Goal: Task Accomplishment & Management: Complete application form

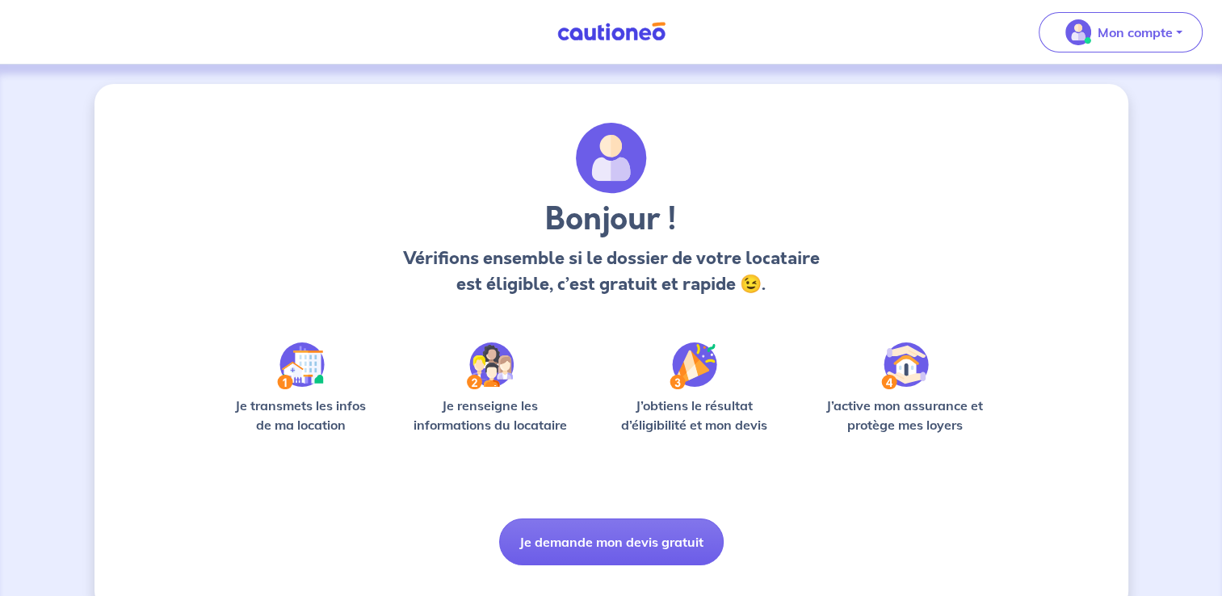
scroll to position [33, 0]
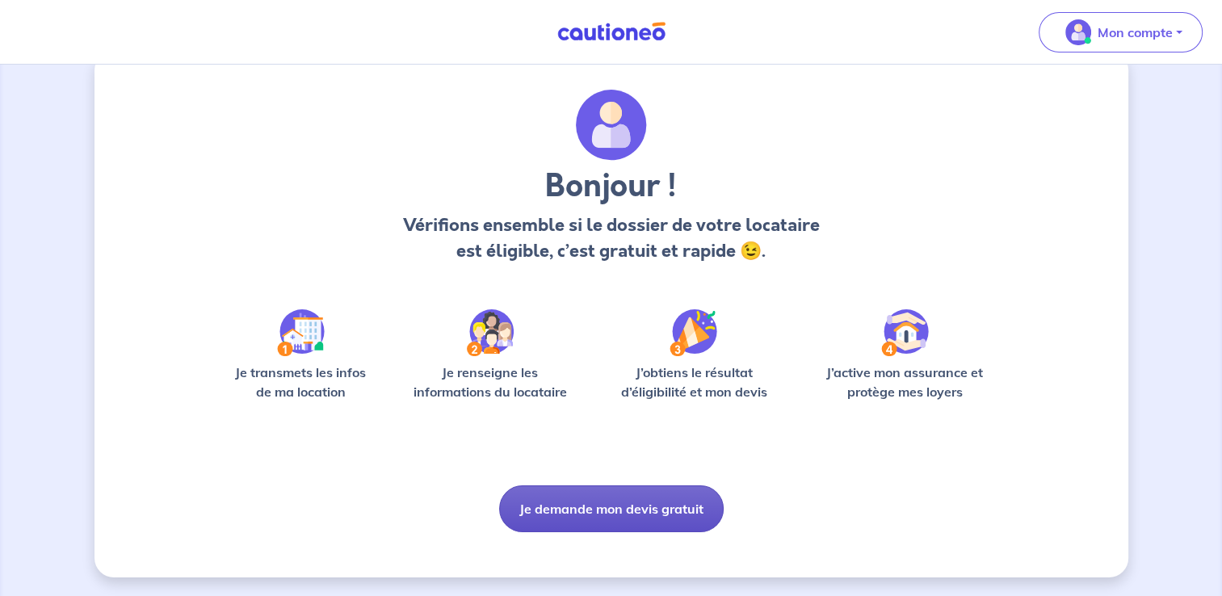
click at [651, 510] on button "Je demande mon devis gratuit" at bounding box center [611, 508] width 225 height 47
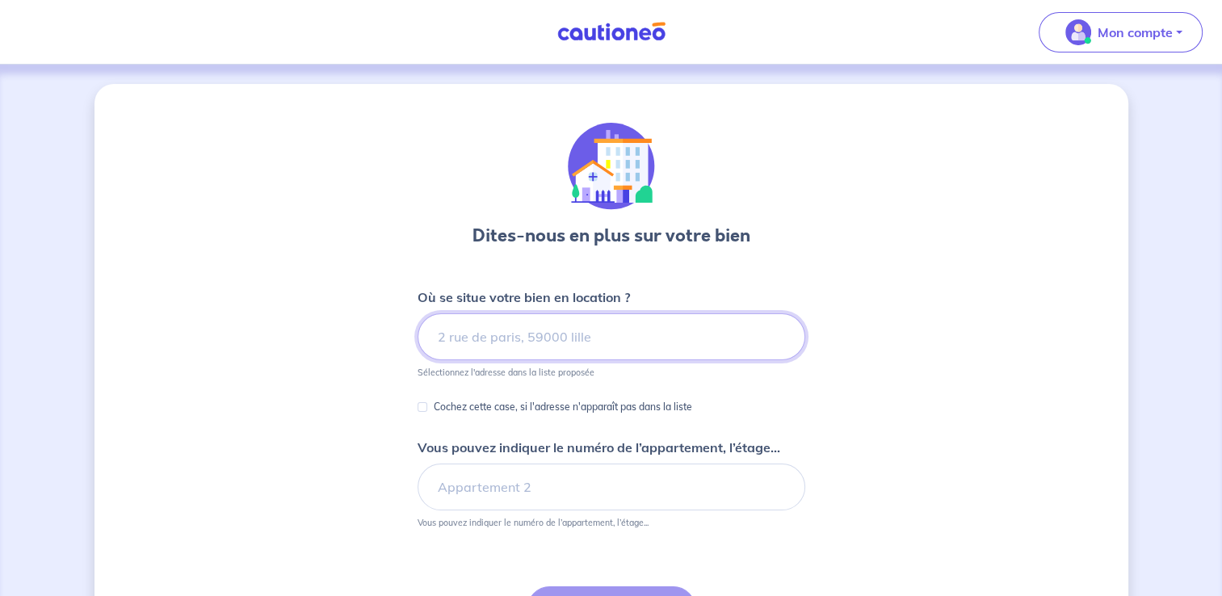
click at [536, 338] on input at bounding box center [612, 336] width 388 height 47
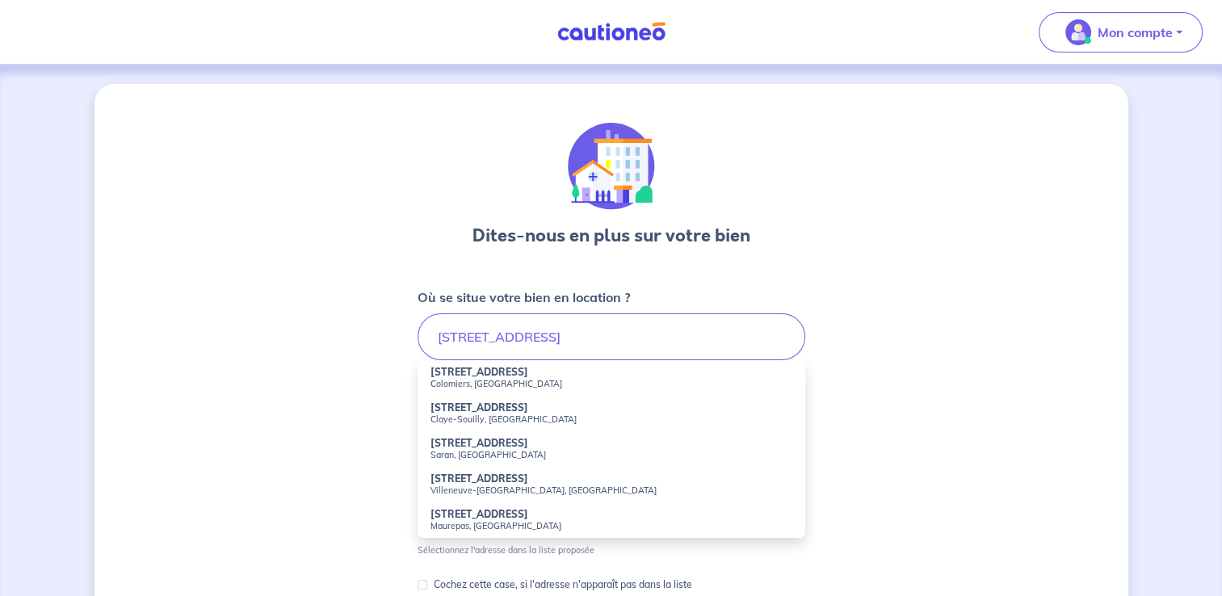
click at [431, 376] on strong "[STREET_ADDRESS]" at bounding box center [480, 372] width 98 height 12
type input "[STREET_ADDRESS]"
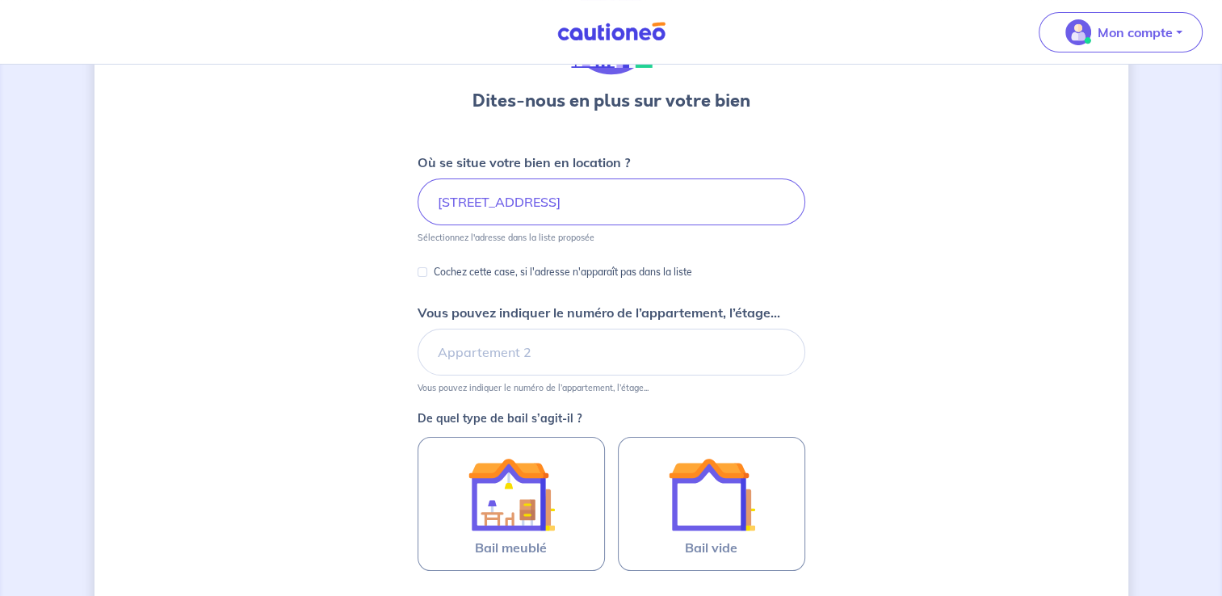
scroll to position [162, 0]
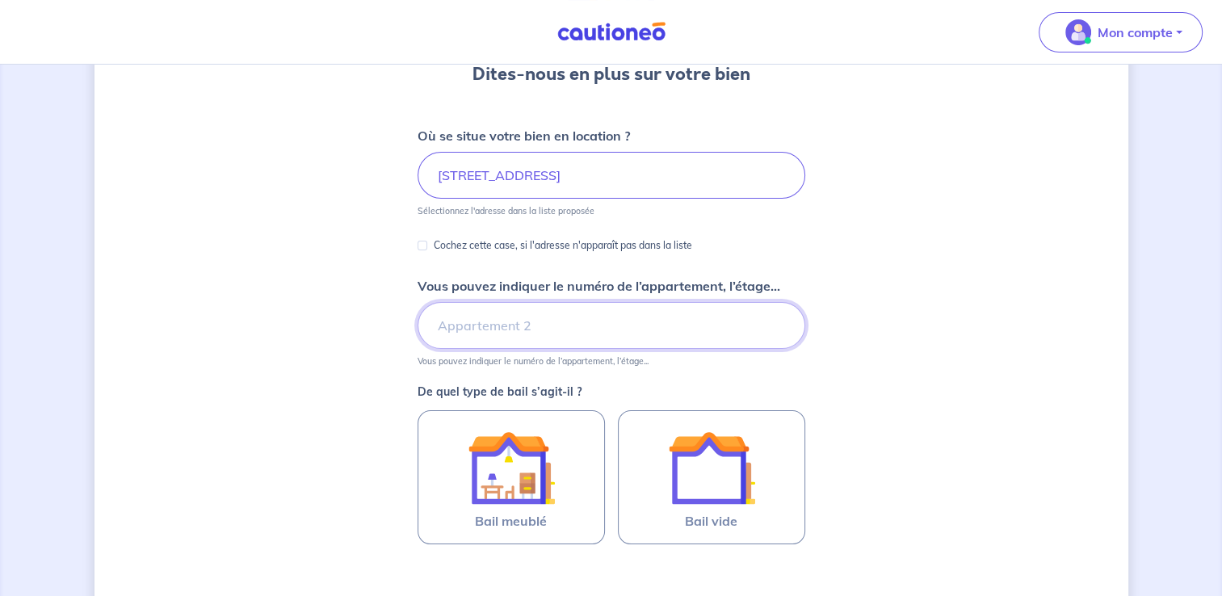
click at [562, 324] on input "Vous pouvez indiquer le numéro de l’appartement, l’étage..." at bounding box center [612, 325] width 388 height 47
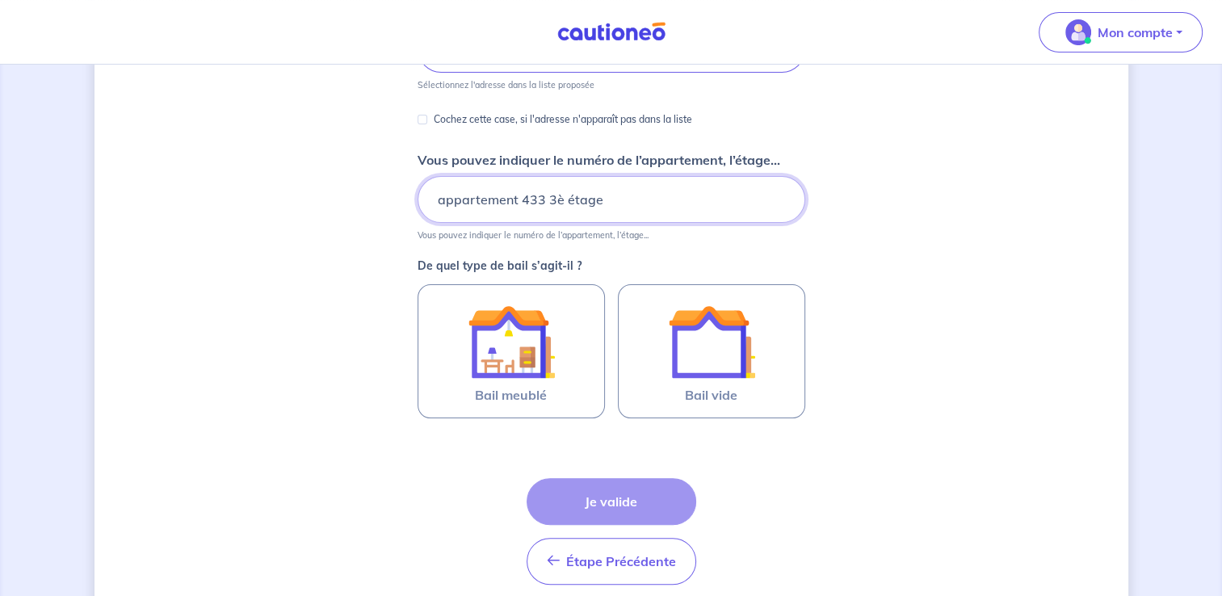
scroll to position [323, 0]
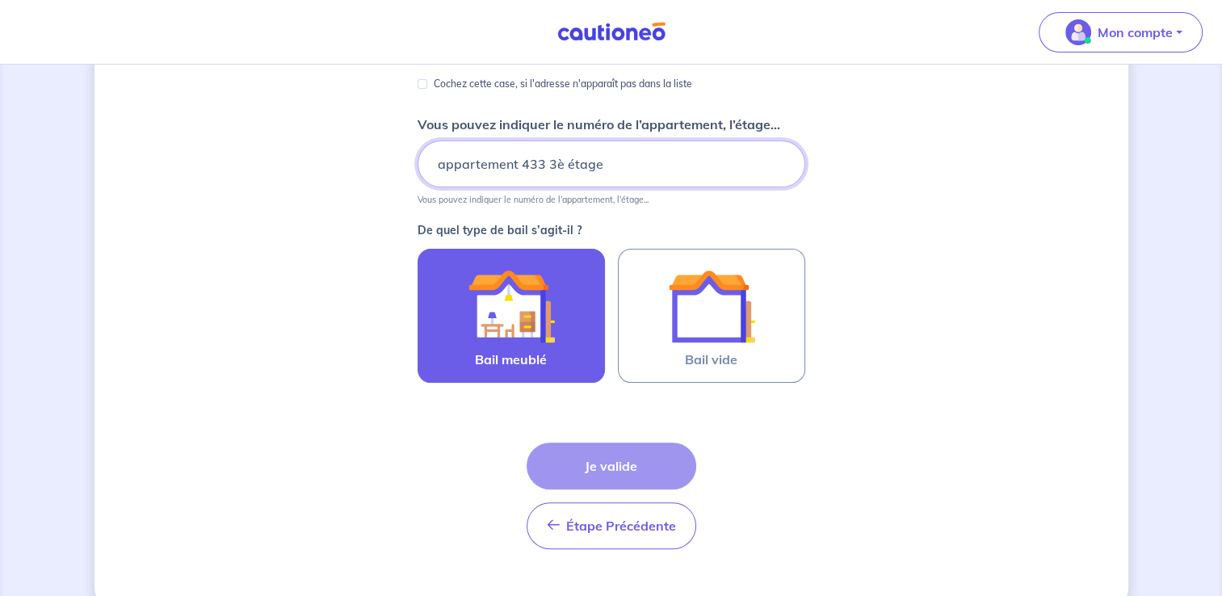
type input "appartement 433 3è étage"
click at [528, 317] on img at bounding box center [511, 306] width 87 height 87
click at [0, 0] on input "Bail meublé" at bounding box center [0, 0] width 0 height 0
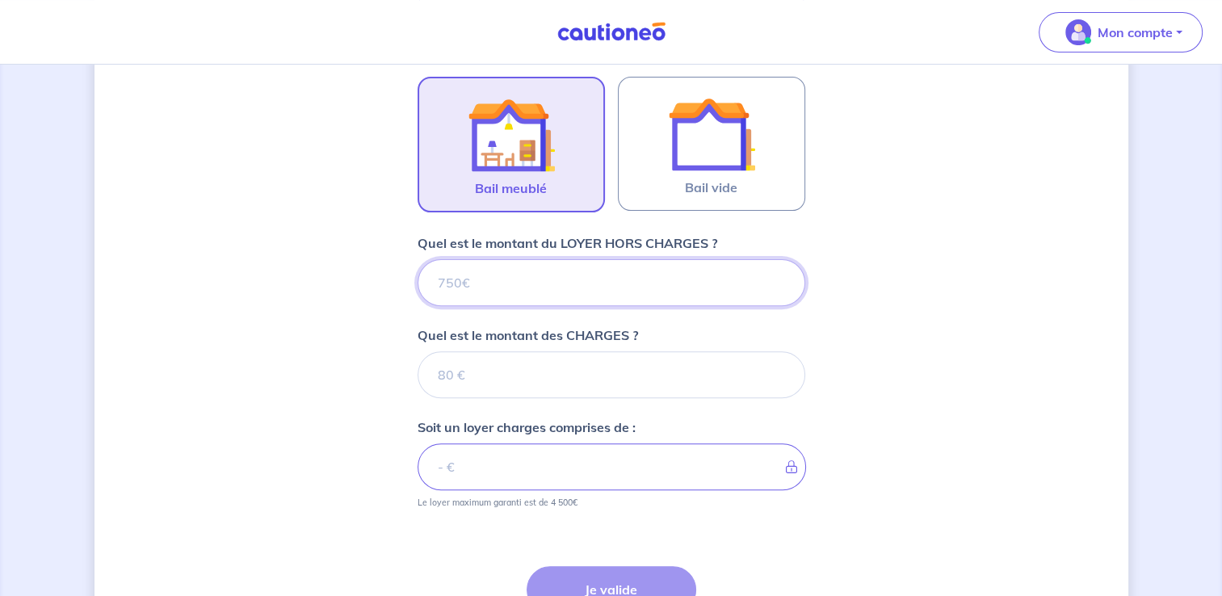
scroll to position [646, 0]
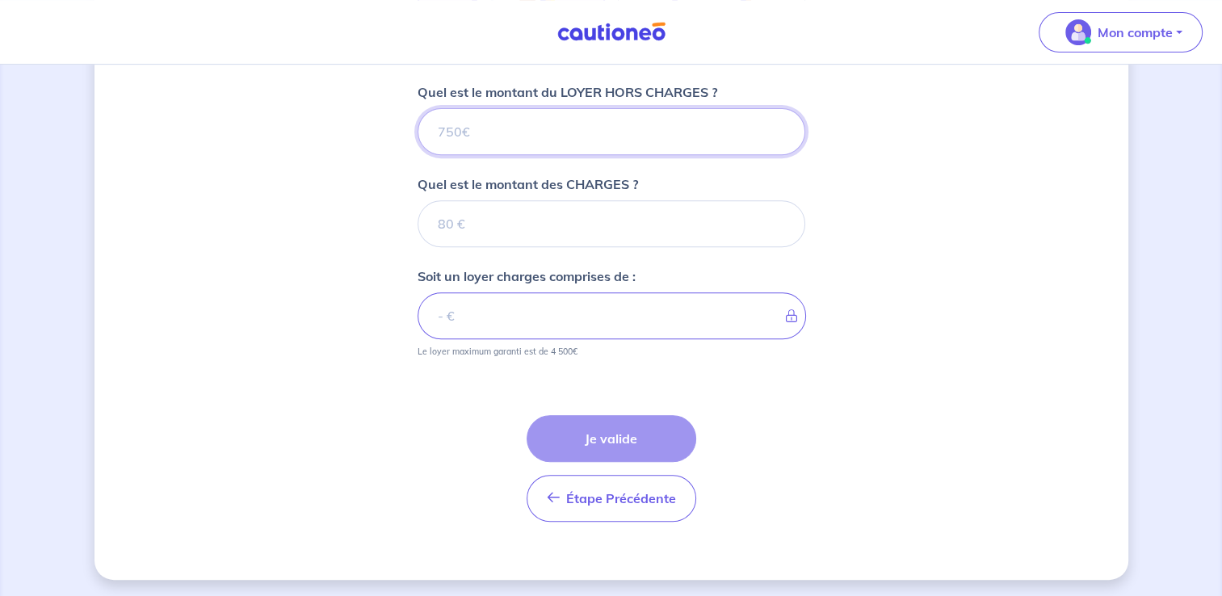
click at [523, 133] on input "Quel est le montant du LOYER HORS CHARGES ?" at bounding box center [612, 131] width 388 height 47
type input "9"
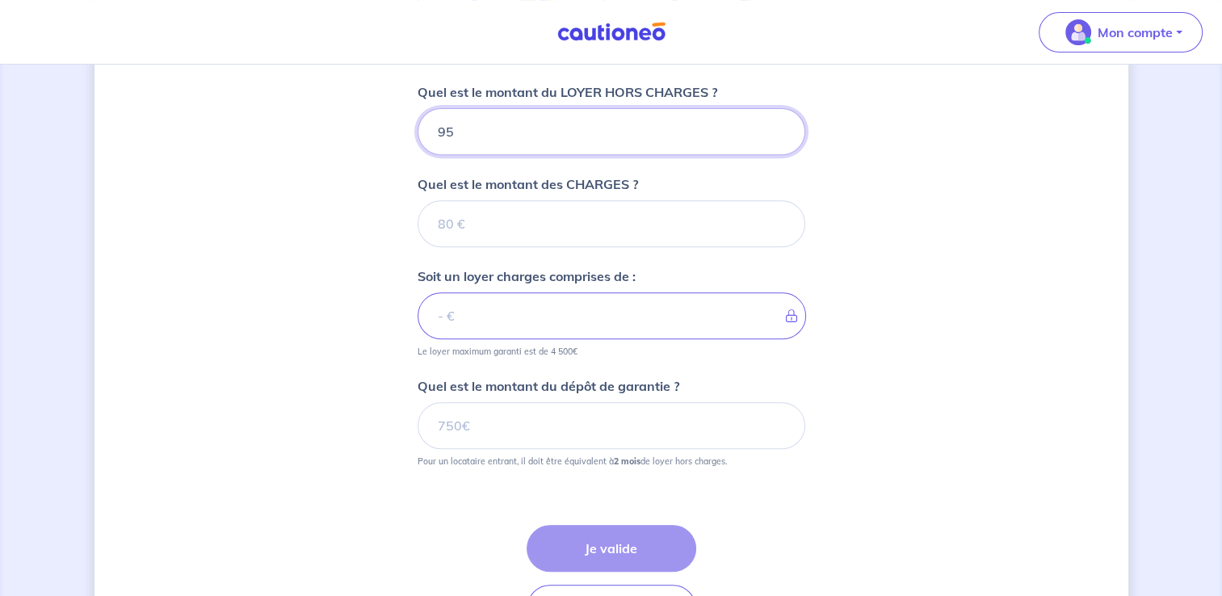
type input "950"
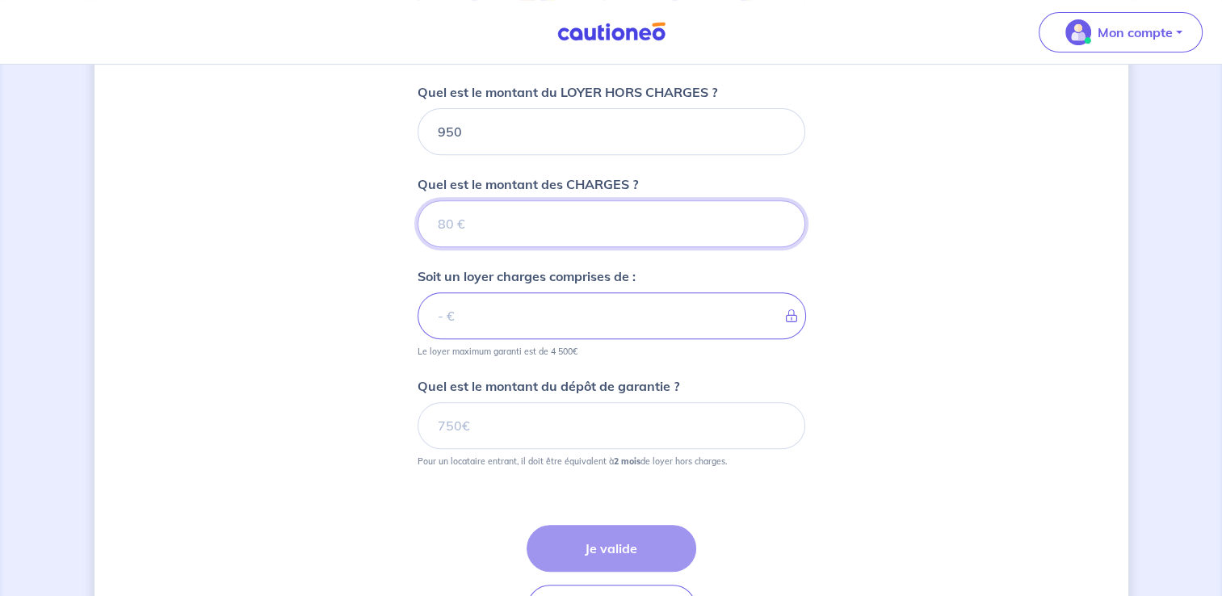
click at [460, 221] on input "Quel est le montant des CHARGES ?" at bounding box center [612, 223] width 388 height 47
type input "50"
type input "1000"
type input "50"
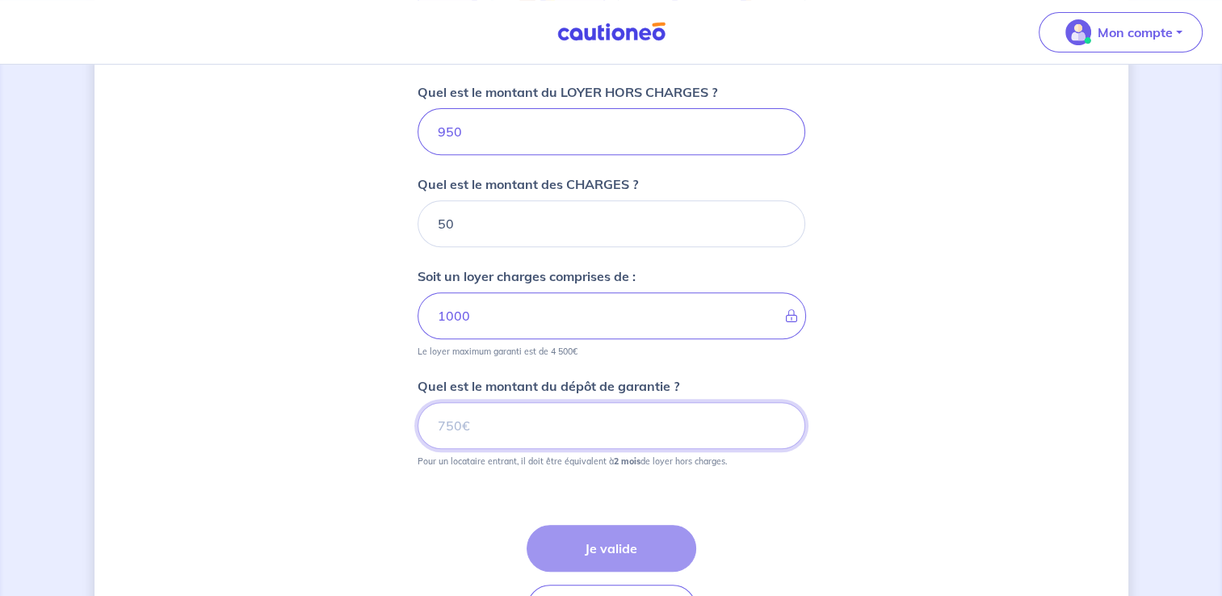
click at [620, 435] on input "Quel est le montant du dépôt de garantie ?" at bounding box center [612, 425] width 388 height 47
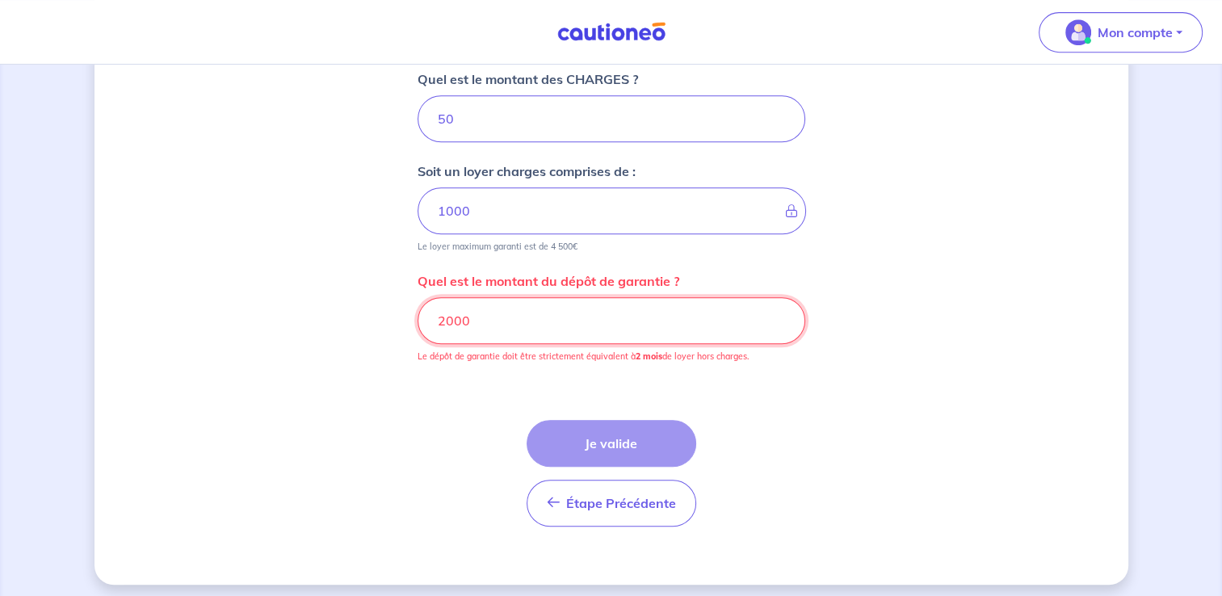
scroll to position [756, 0]
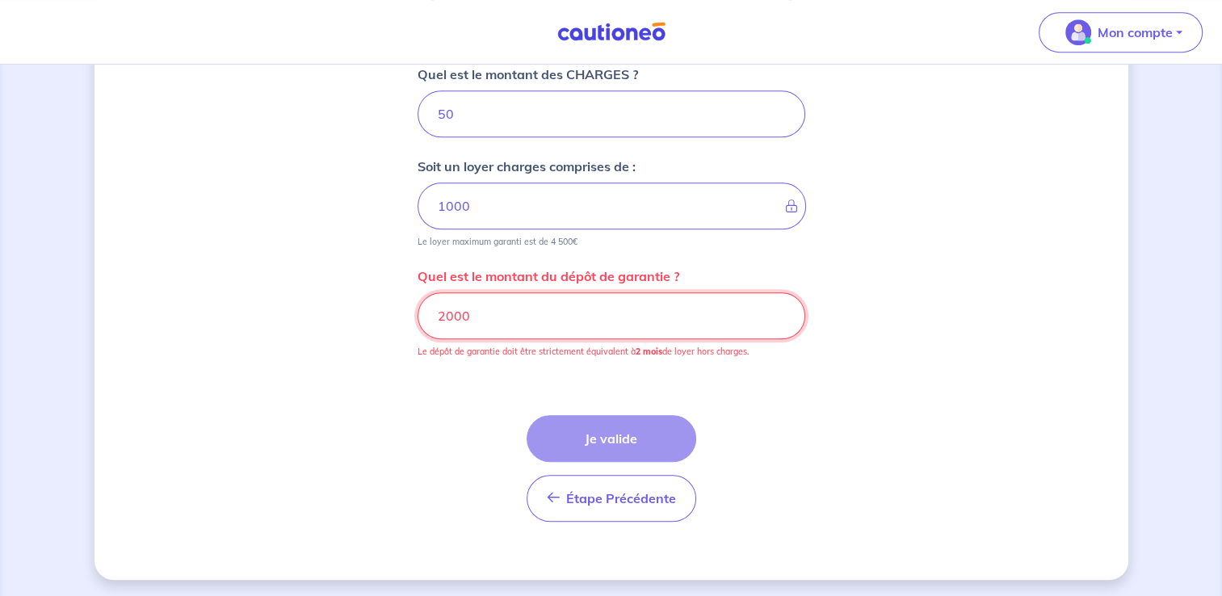
drag, startPoint x: 473, startPoint y: 309, endPoint x: 387, endPoint y: 316, distance: 85.9
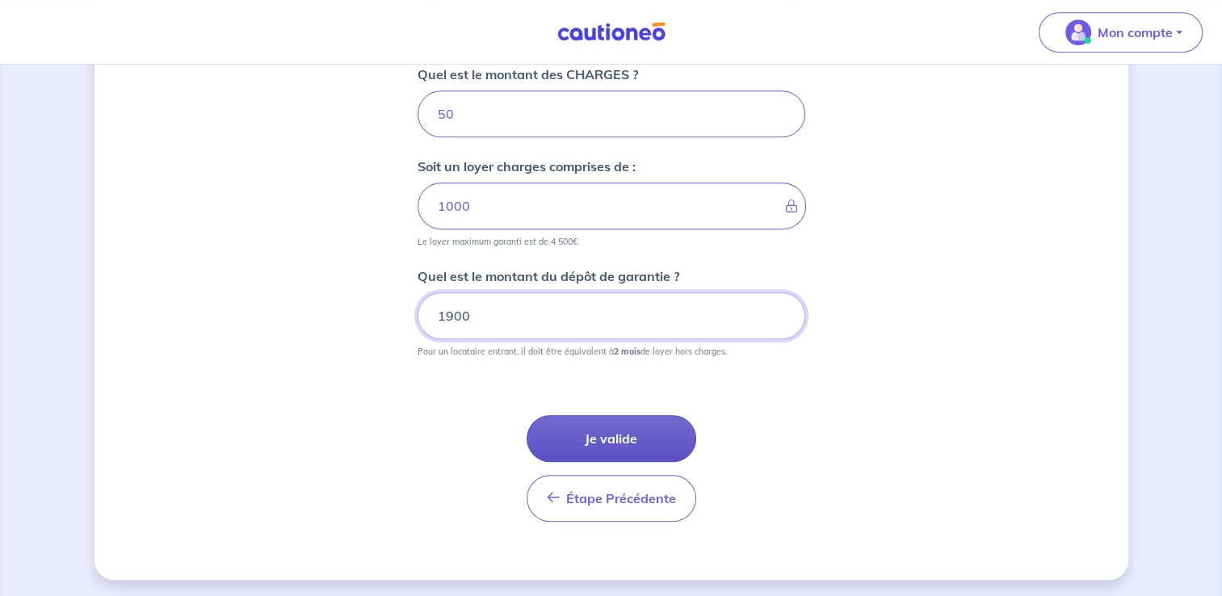
type input "1900"
click at [688, 435] on button "Je valide" at bounding box center [612, 438] width 170 height 47
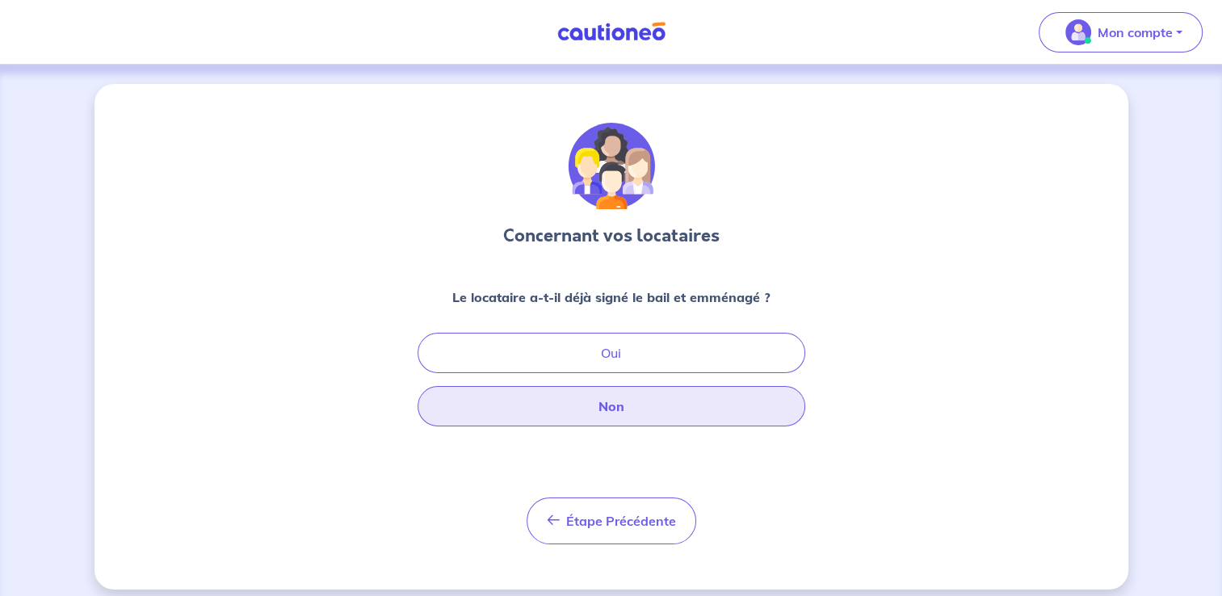
click at [599, 406] on button "Non" at bounding box center [612, 406] width 388 height 40
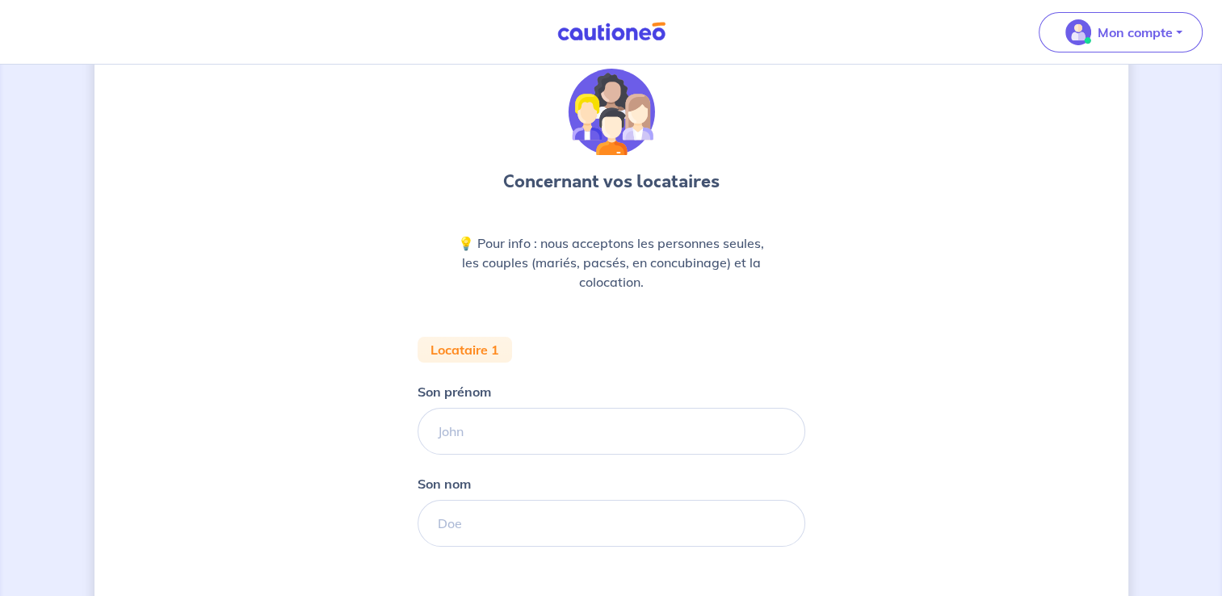
scroll to position [81, 0]
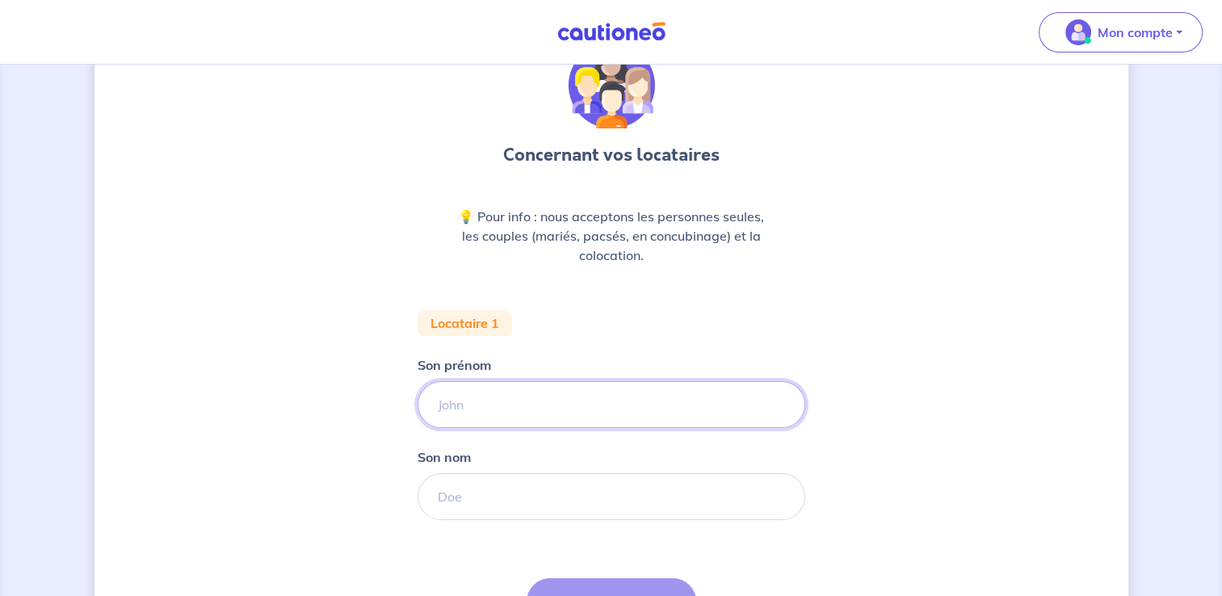
click at [557, 403] on input "Son prénom" at bounding box center [612, 404] width 388 height 47
type input "[PERSON_NAME]"
click at [443, 489] on input "Son nom" at bounding box center [612, 496] width 388 height 47
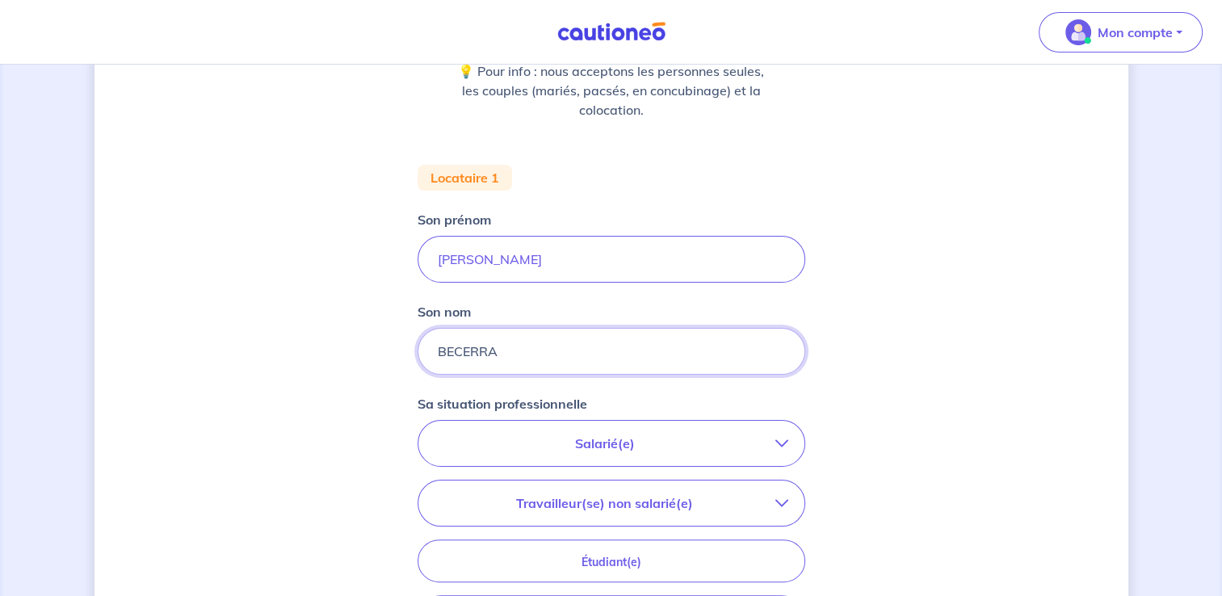
scroll to position [242, 0]
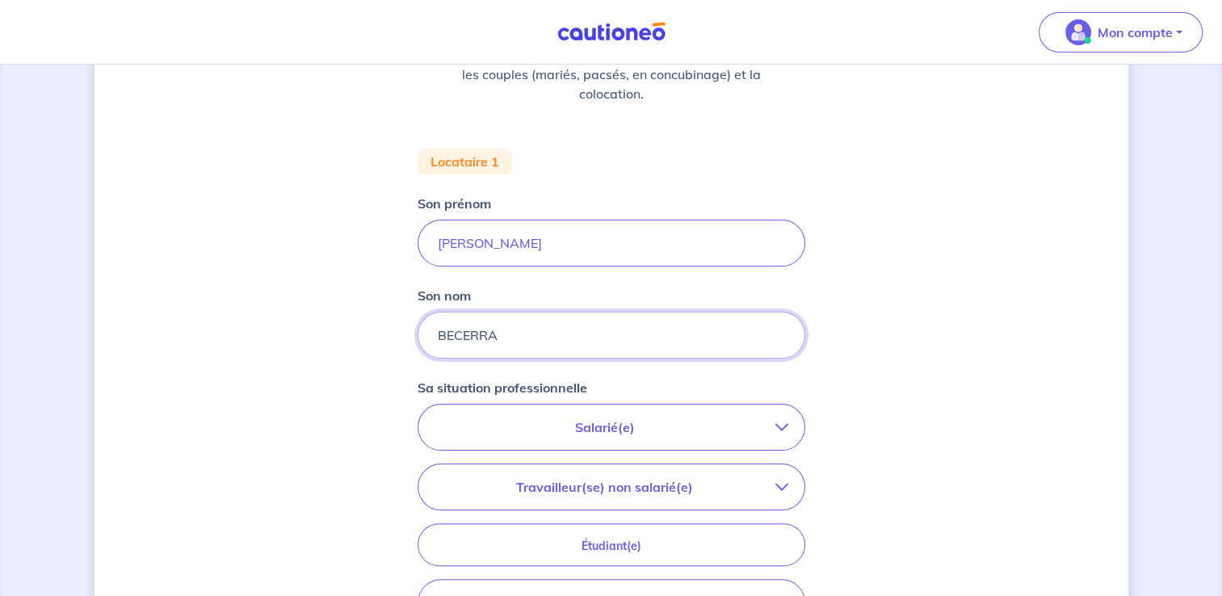
type input "BECERRA"
click at [785, 424] on icon "button" at bounding box center [781, 427] width 13 height 13
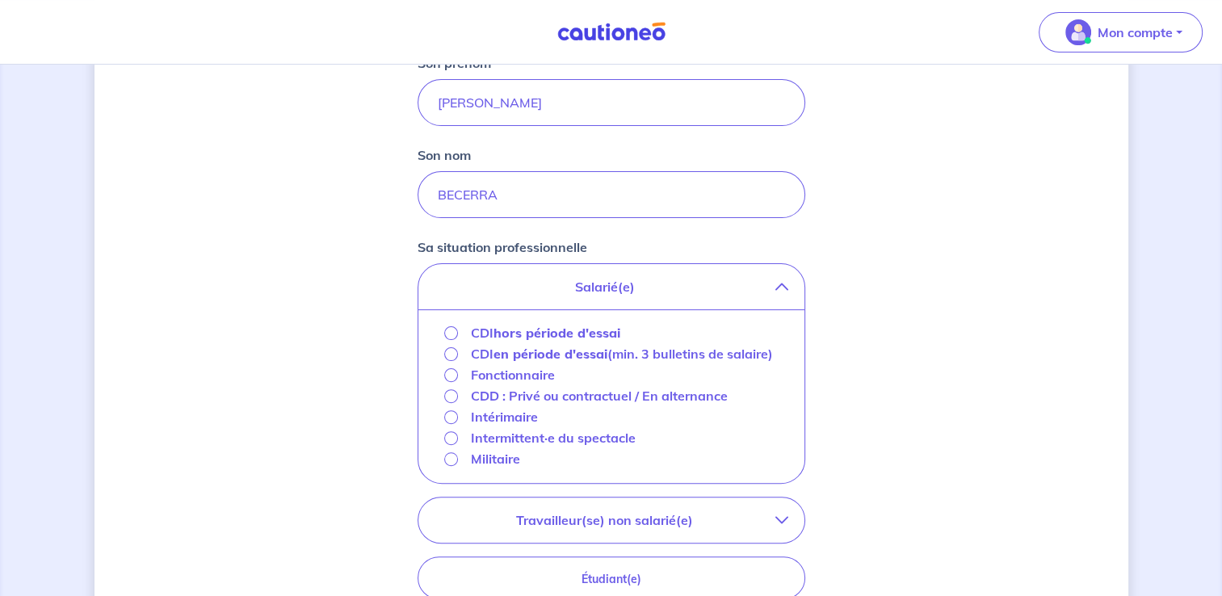
scroll to position [404, 0]
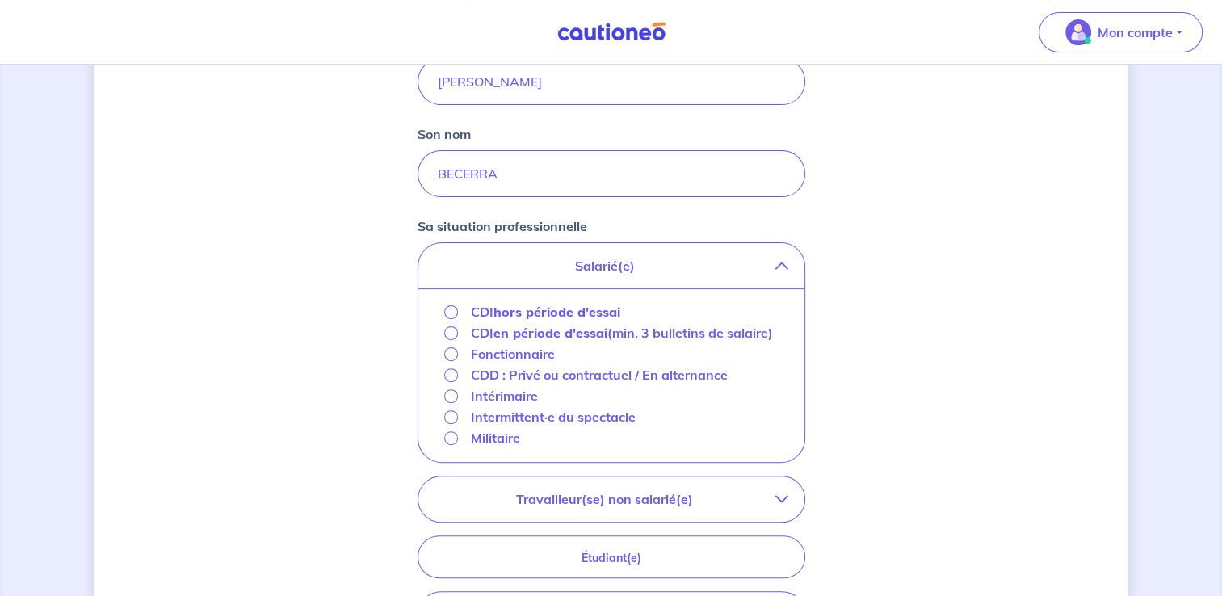
click at [418, 243] on button "Salarié(e)" at bounding box center [611, 265] width 386 height 45
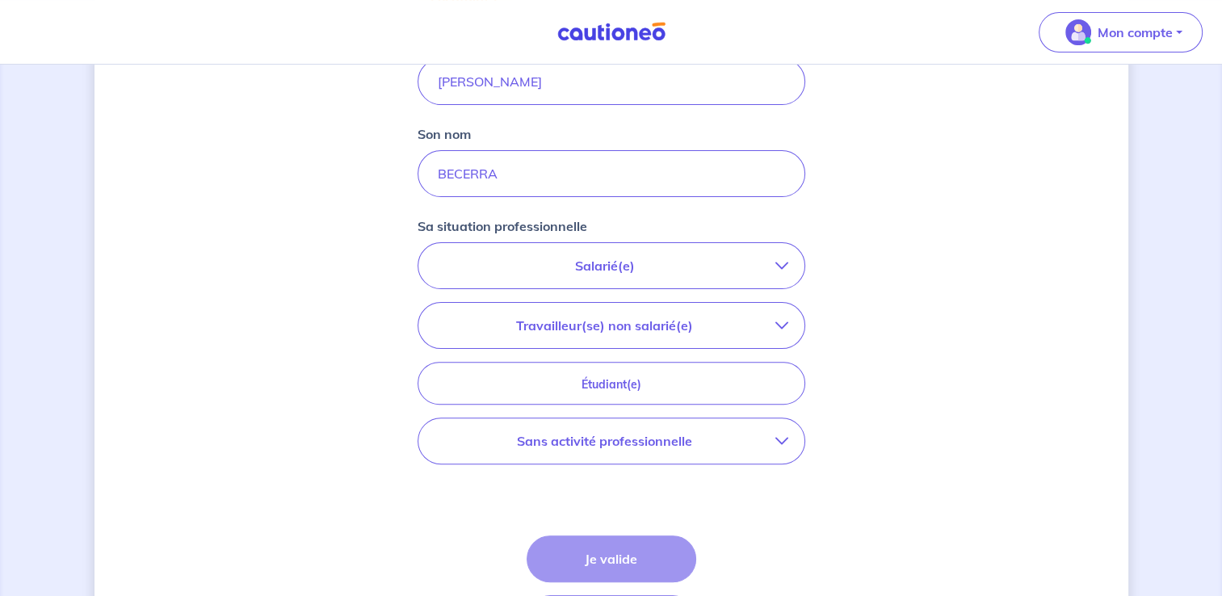
click at [775, 267] on icon "button" at bounding box center [781, 265] width 13 height 13
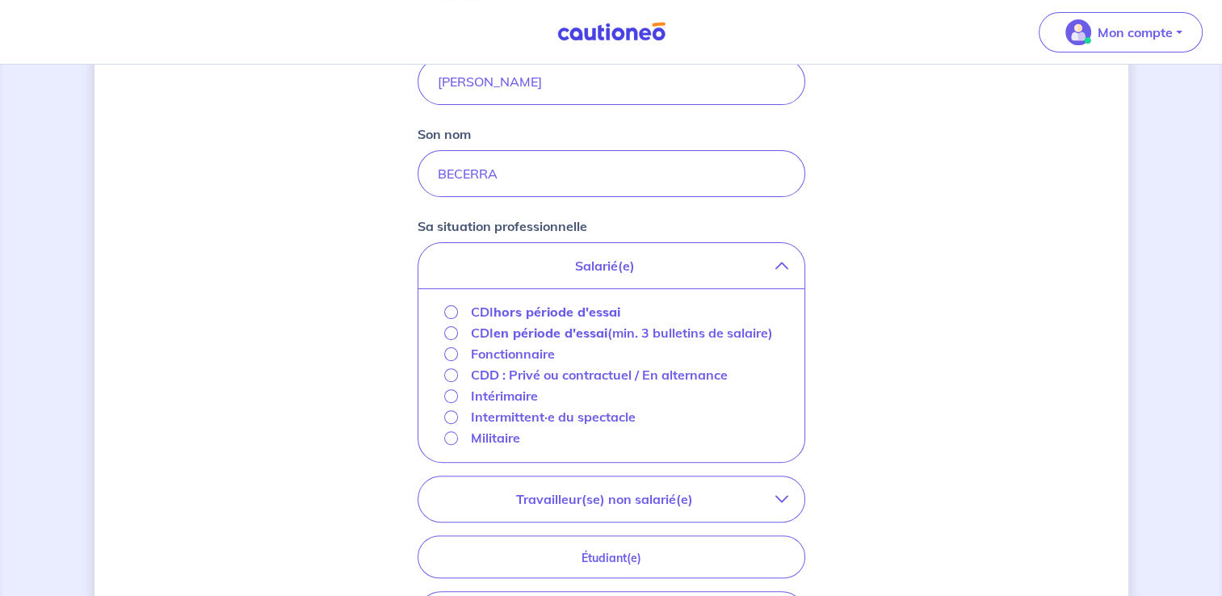
drag, startPoint x: 501, startPoint y: 14, endPoint x: 555, endPoint y: 127, distance: 125.4
click at [496, 15] on nav "Mon compte Me déconnecter" at bounding box center [611, 32] width 1222 height 65
click at [453, 334] on input "CDI en période d'essai (min. 3 bulletins de salaire)" at bounding box center [451, 333] width 14 height 14
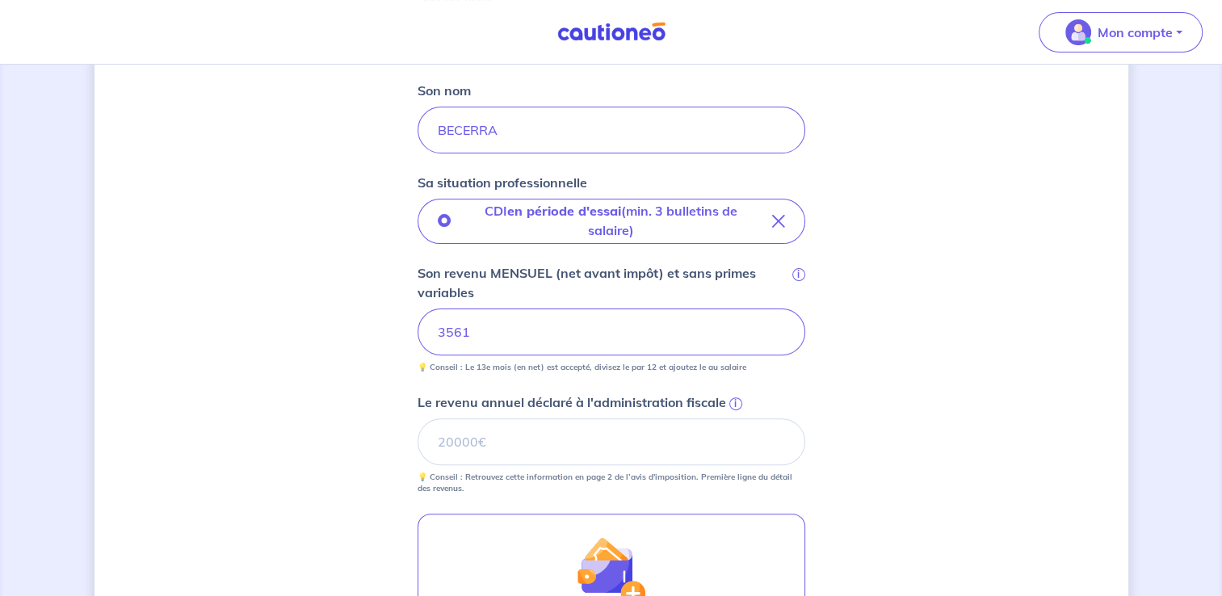
scroll to position [485, 0]
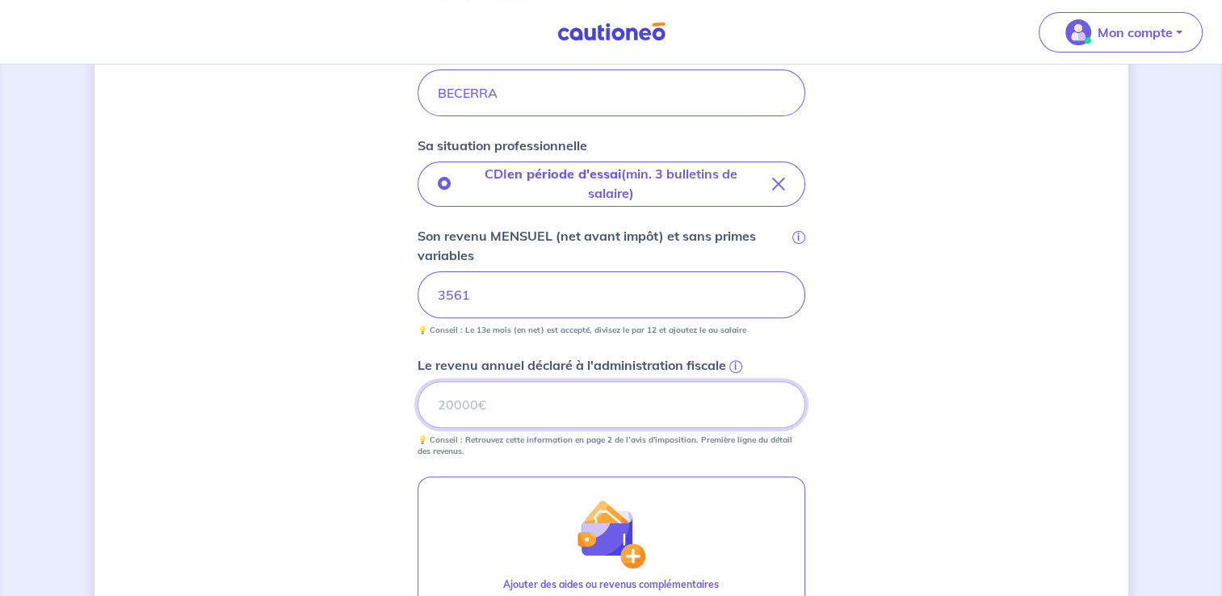
click at [469, 399] on input "Le revenu annuel déclaré à l'administration fiscale i" at bounding box center [612, 404] width 388 height 47
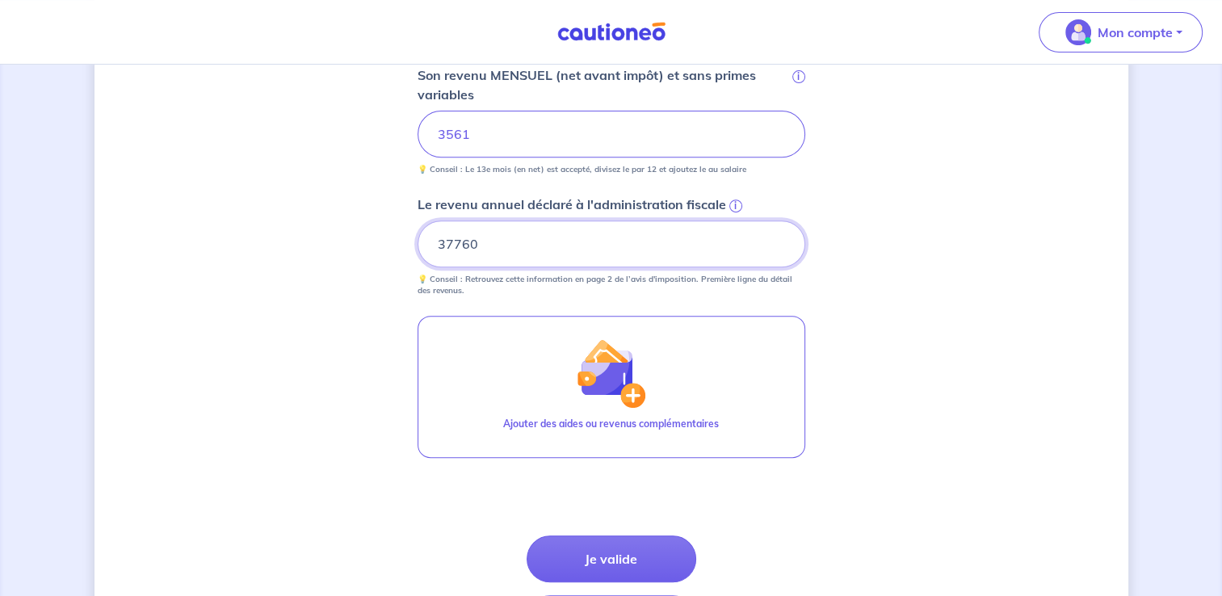
scroll to position [646, 0]
type input "37760"
click at [737, 205] on span "i" at bounding box center [735, 205] width 13 height 13
click at [737, 220] on input "37760" at bounding box center [612, 243] width 388 height 47
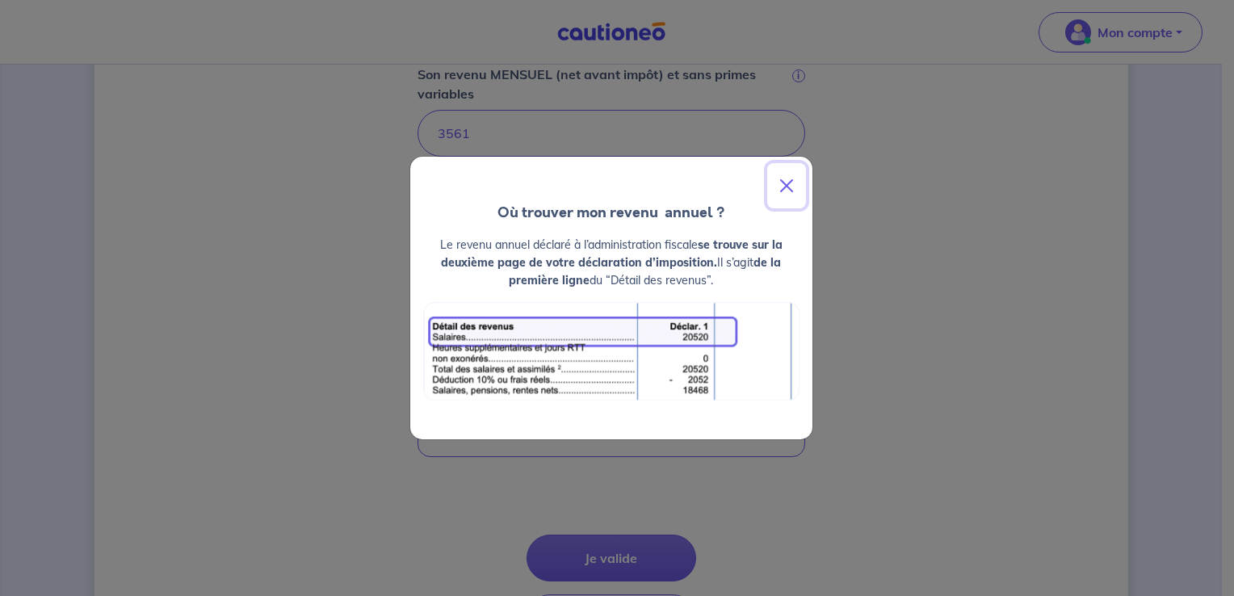
click at [783, 189] on button "Close" at bounding box center [786, 185] width 39 height 45
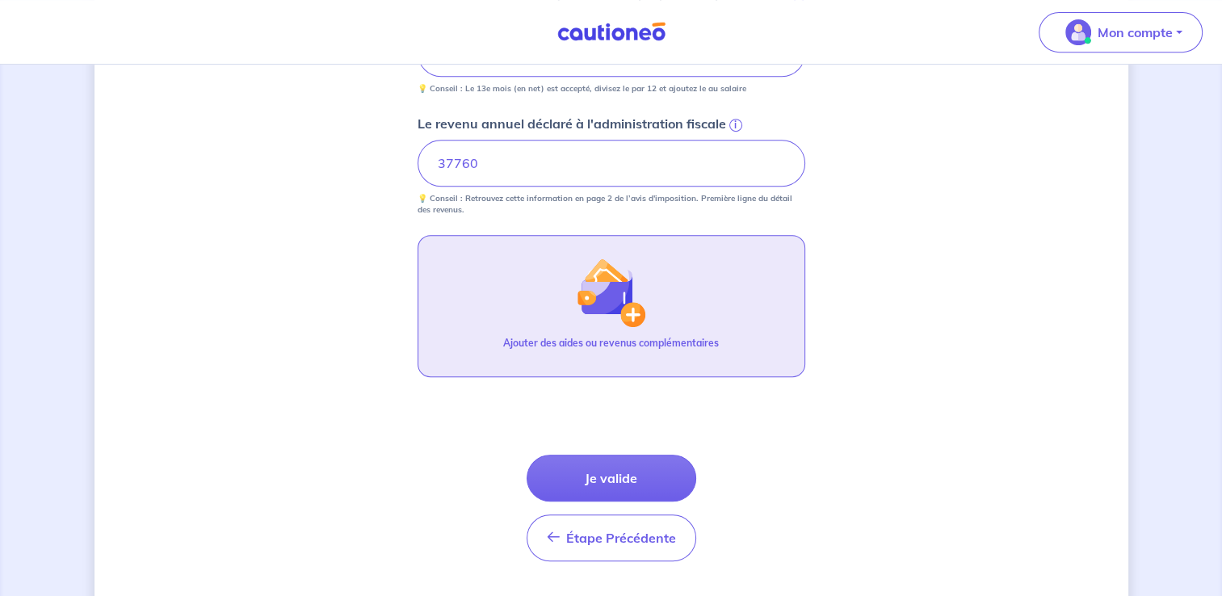
scroll to position [727, 0]
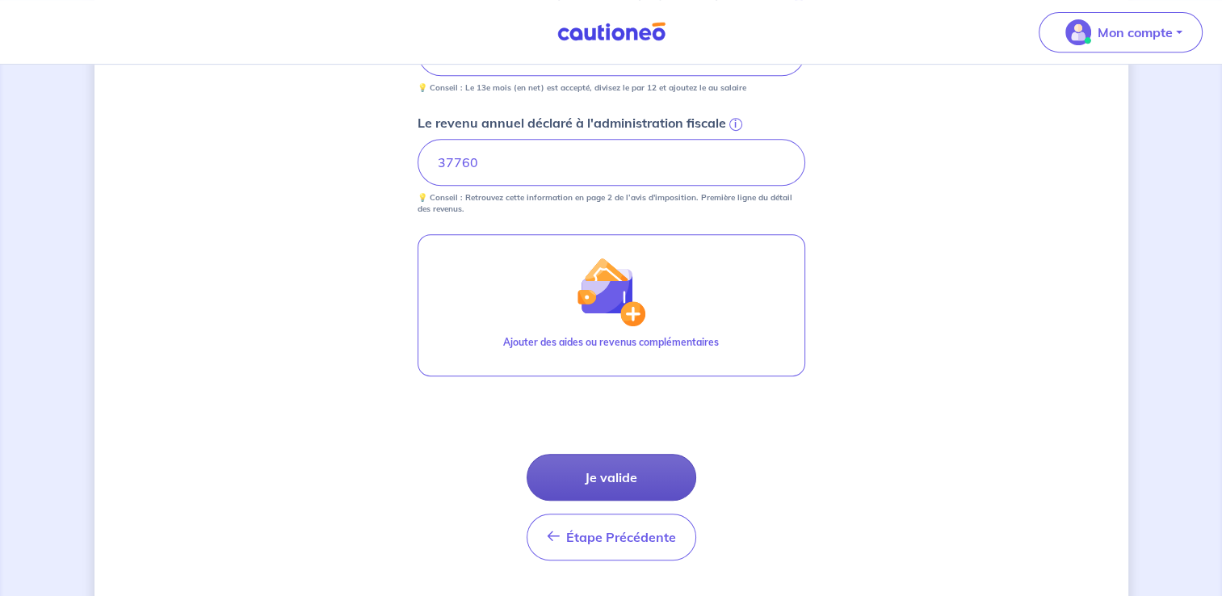
click at [640, 472] on button "Je valide" at bounding box center [612, 477] width 170 height 47
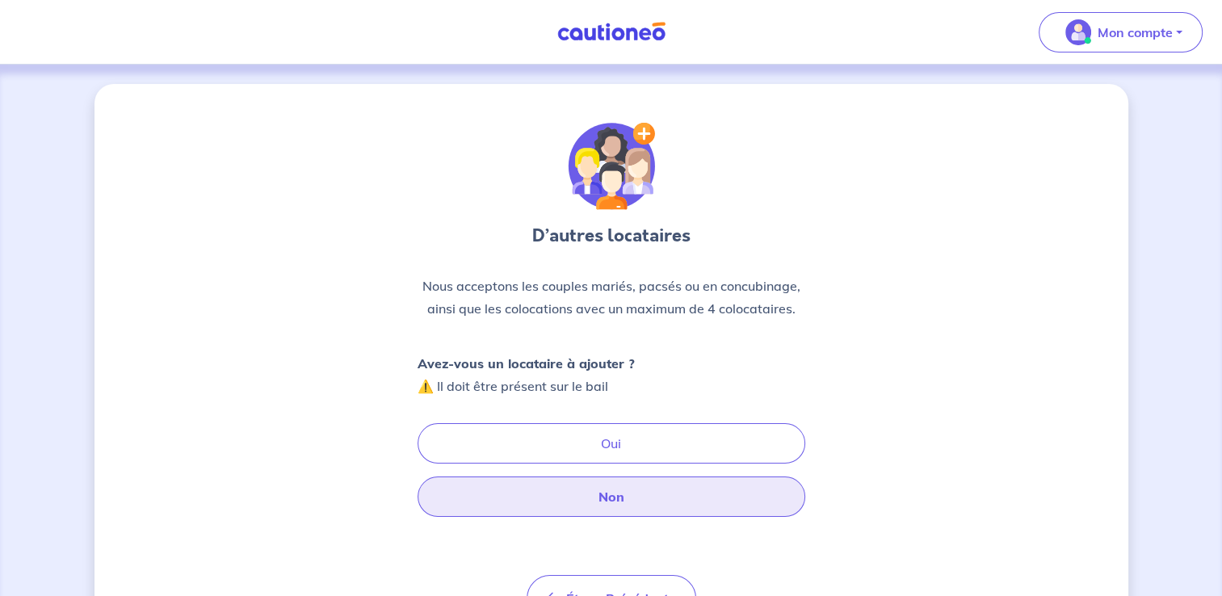
click at [565, 489] on button "Non" at bounding box center [612, 497] width 388 height 40
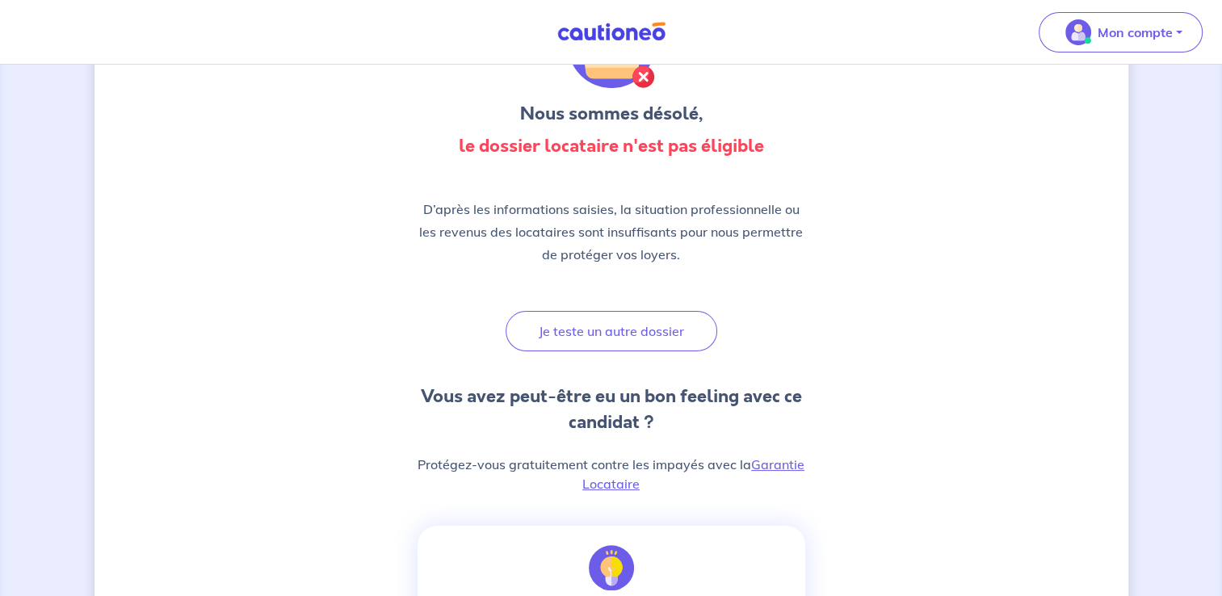
scroll to position [162, 0]
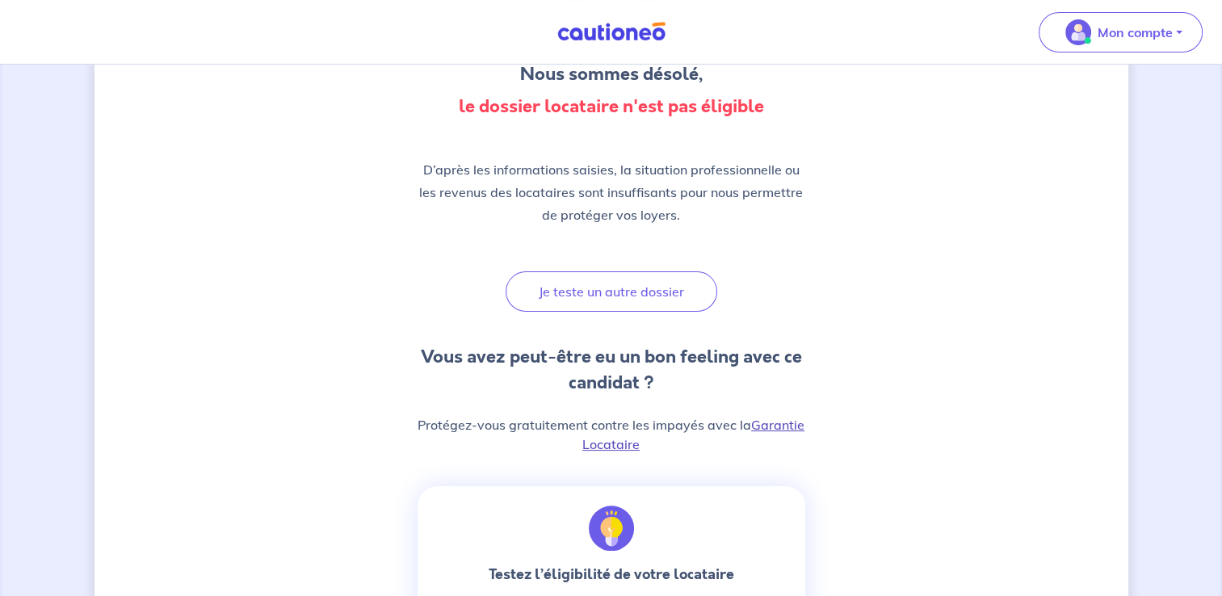
click at [782, 427] on link "Garantie Locataire" at bounding box center [693, 435] width 222 height 36
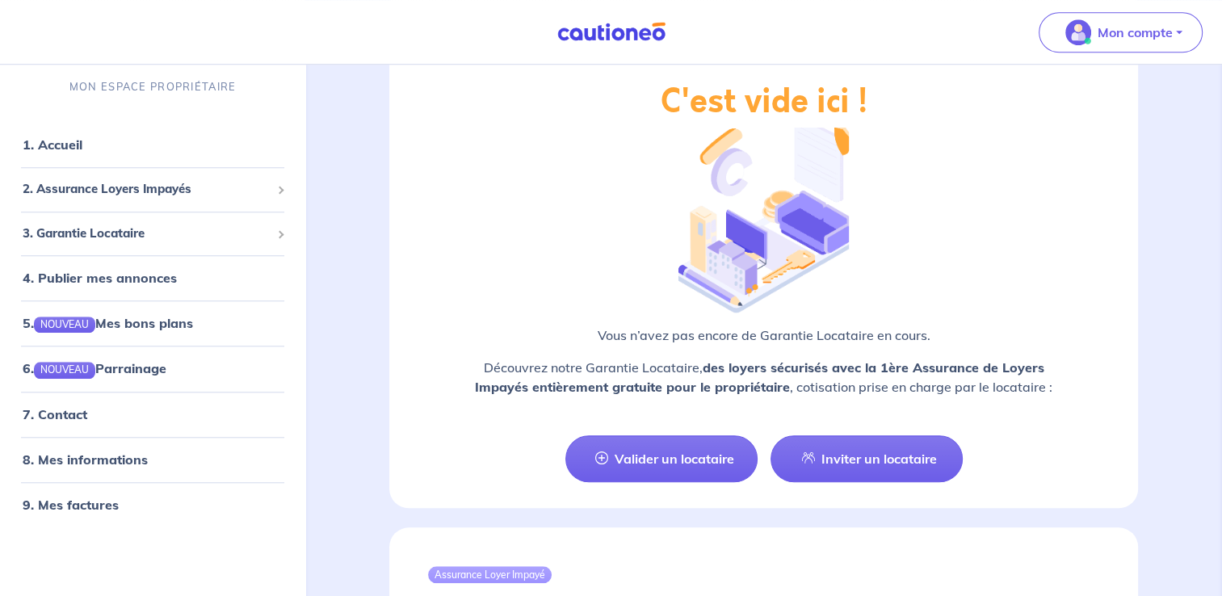
scroll to position [1454, 0]
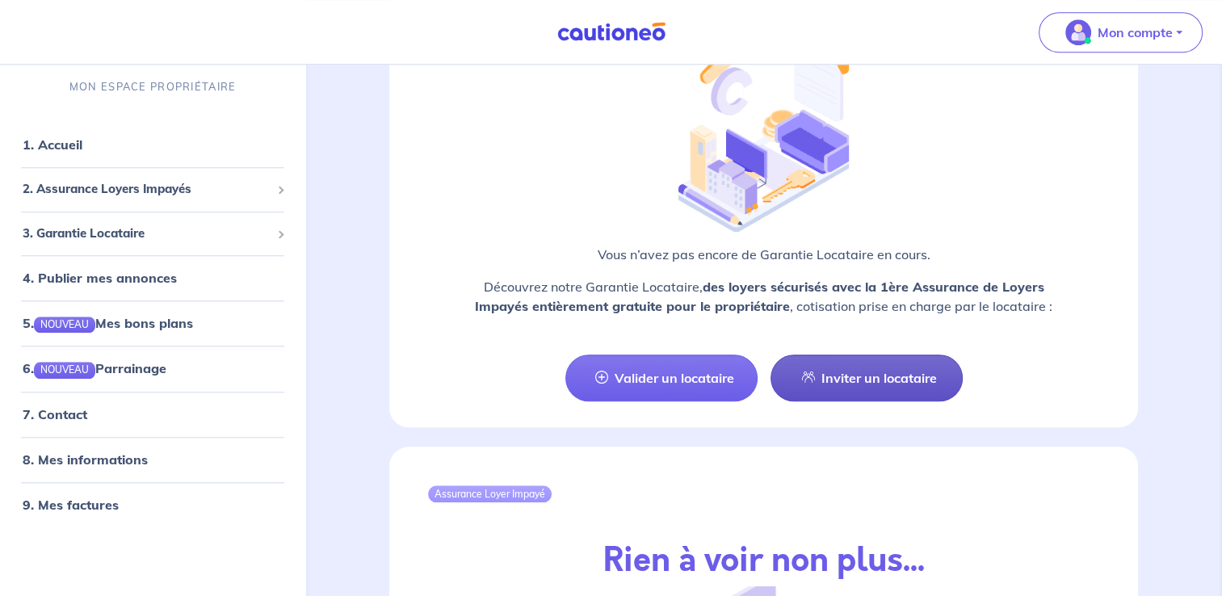
click at [915, 359] on link "Inviter un locataire" at bounding box center [867, 378] width 192 height 47
select select "FR"
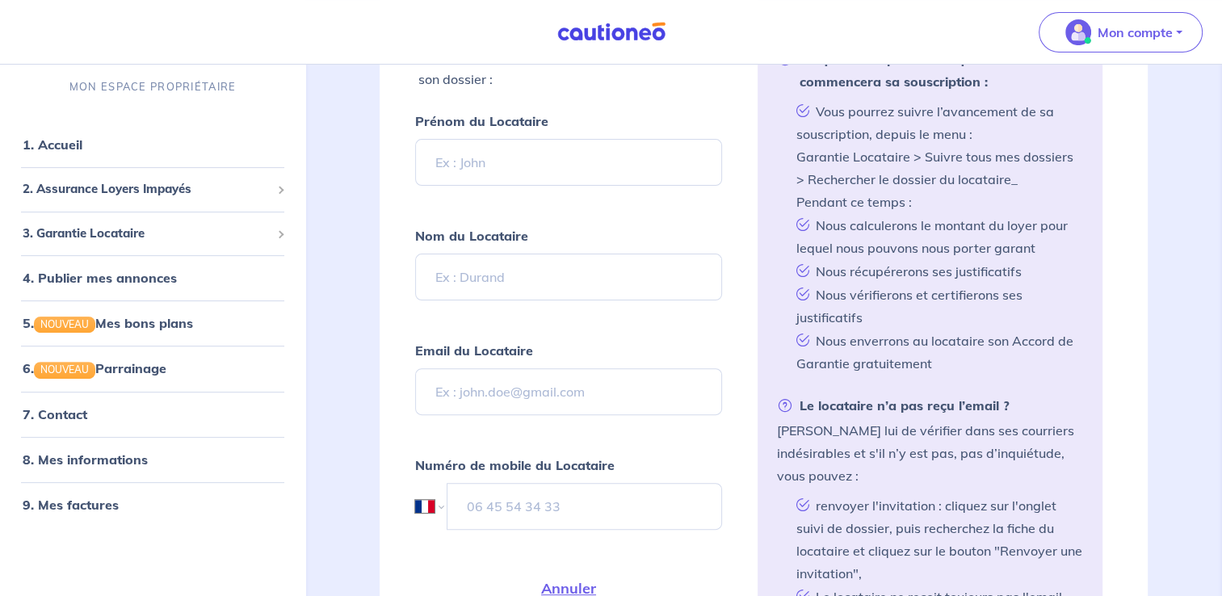
scroll to position [309, 0]
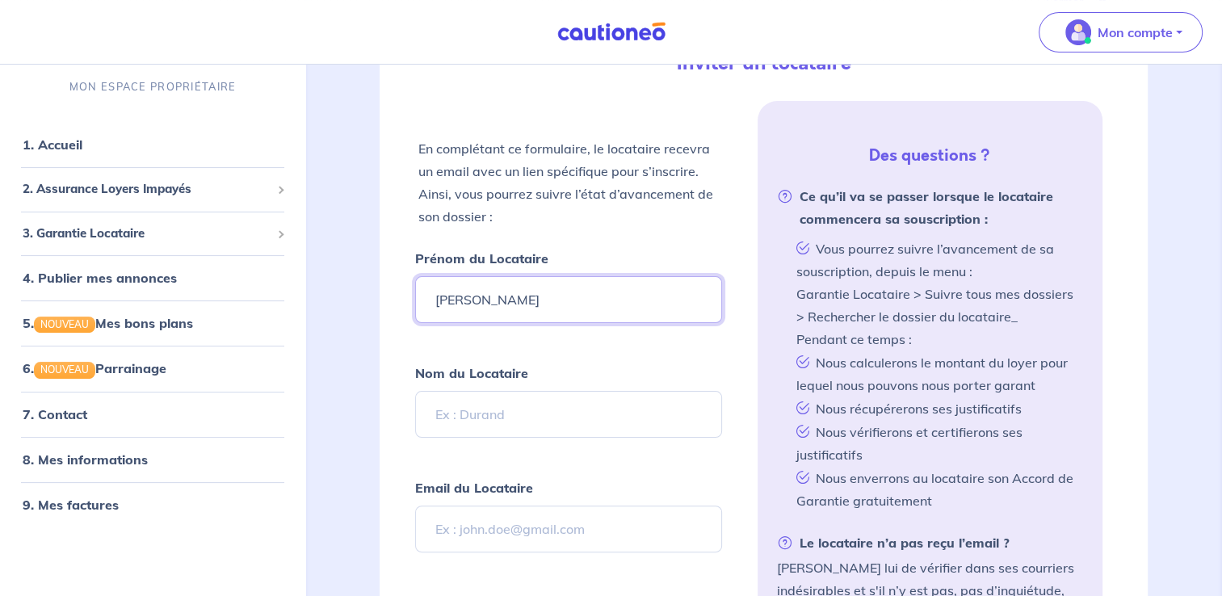
type input "[PERSON_NAME]"
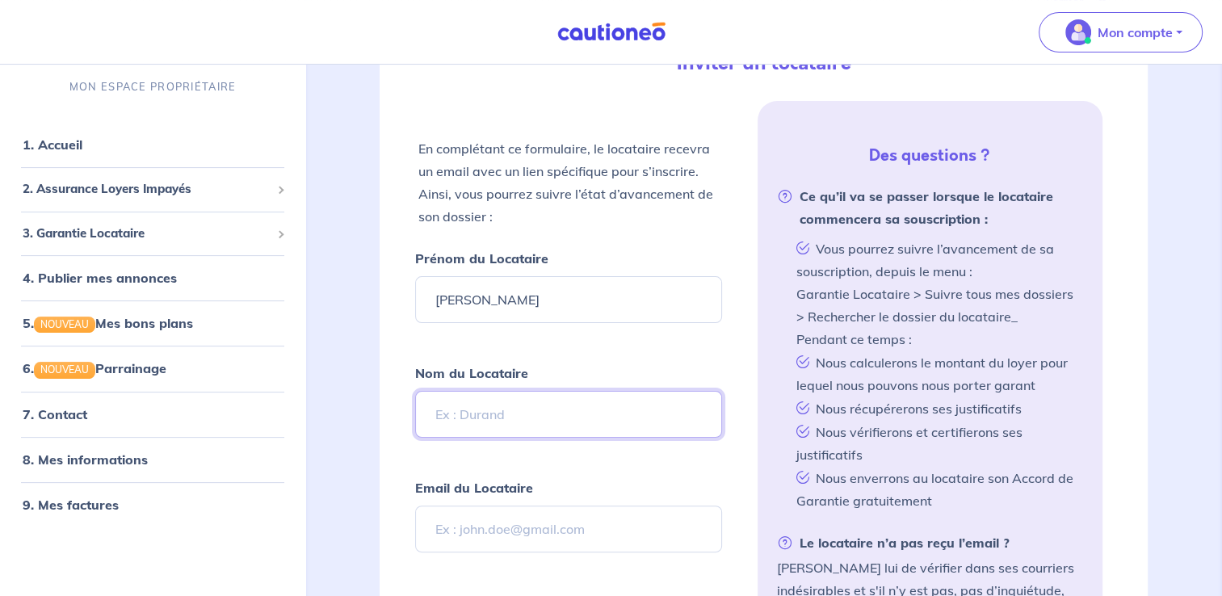
click at [443, 414] on input "Nom du Locataire" at bounding box center [568, 414] width 306 height 47
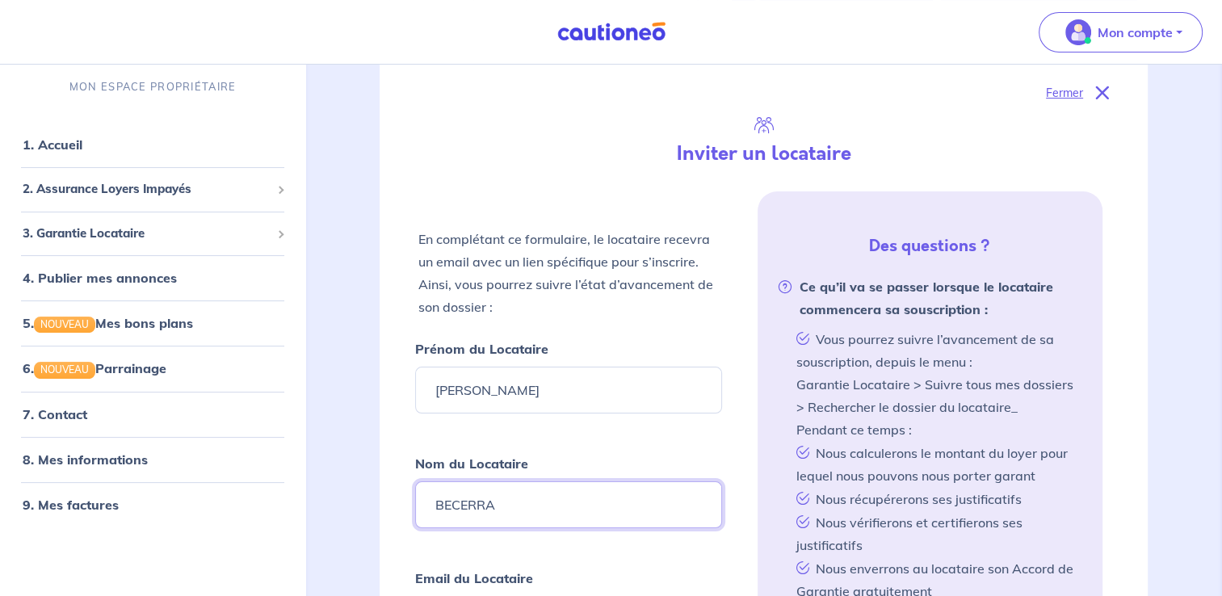
scroll to position [242, 0]
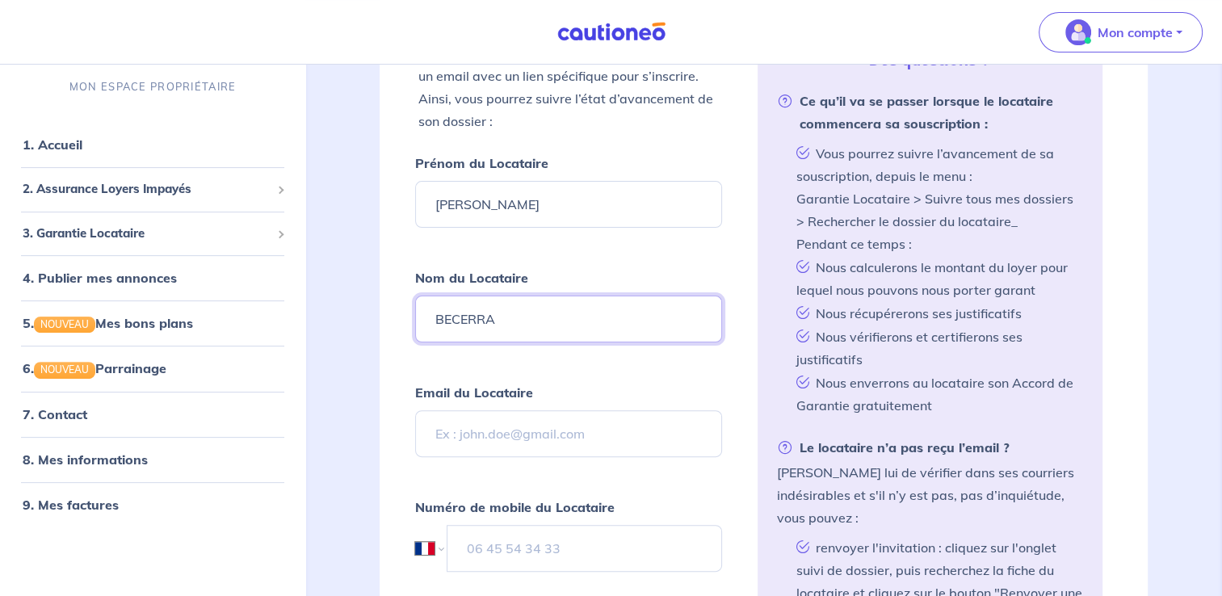
type input "BECERRA"
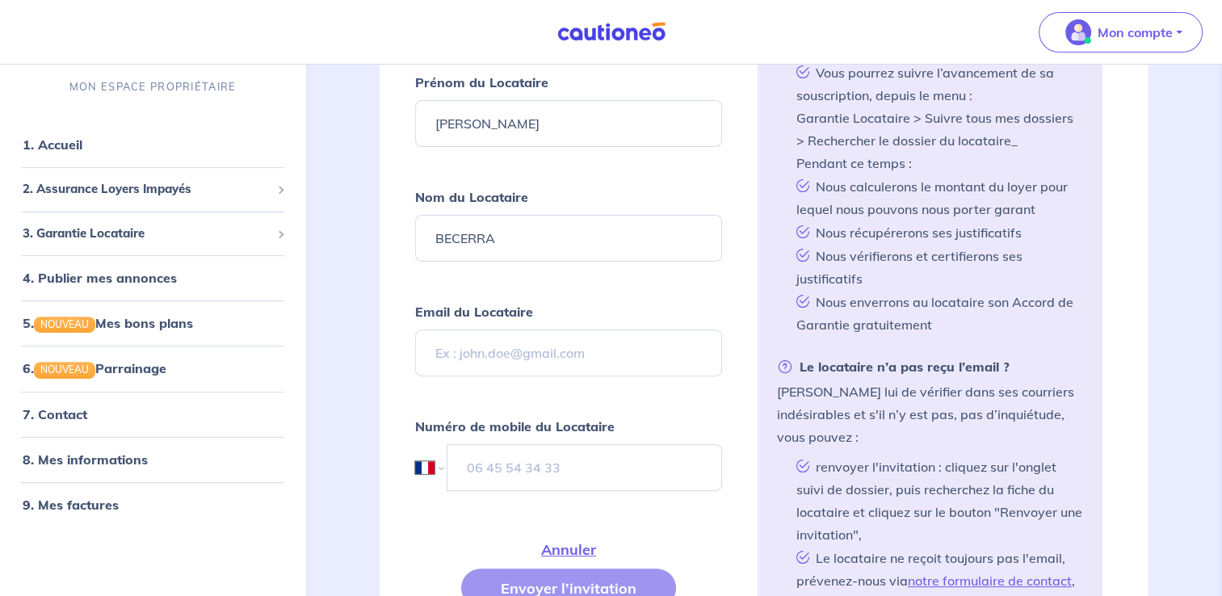
scroll to position [646, 0]
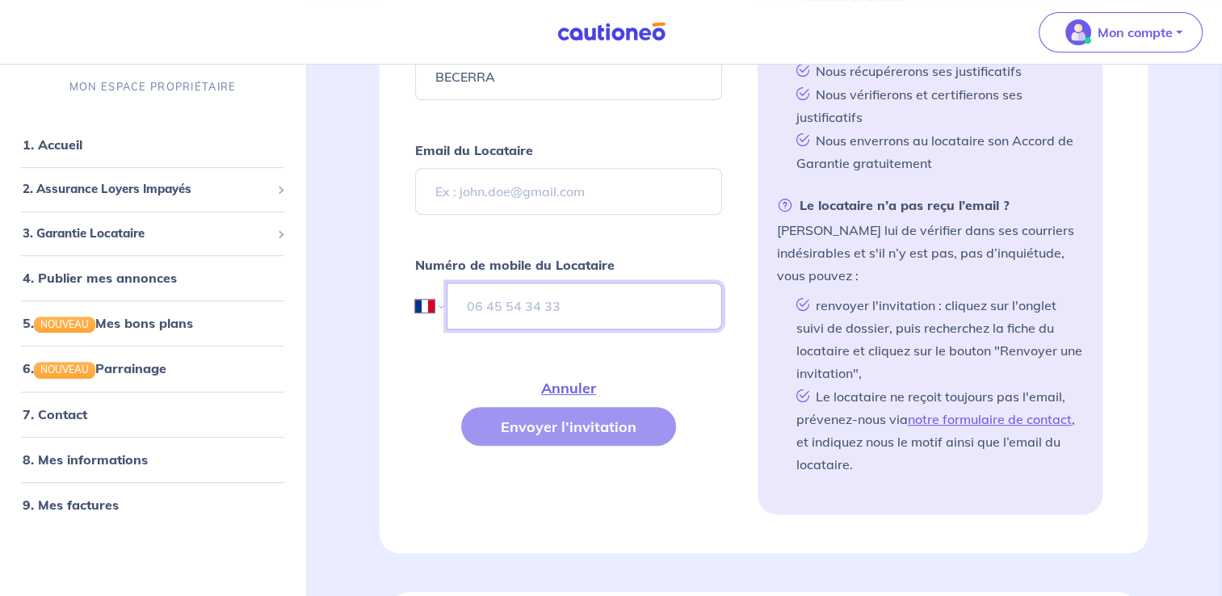
click at [545, 301] on input "tel" at bounding box center [584, 306] width 275 height 47
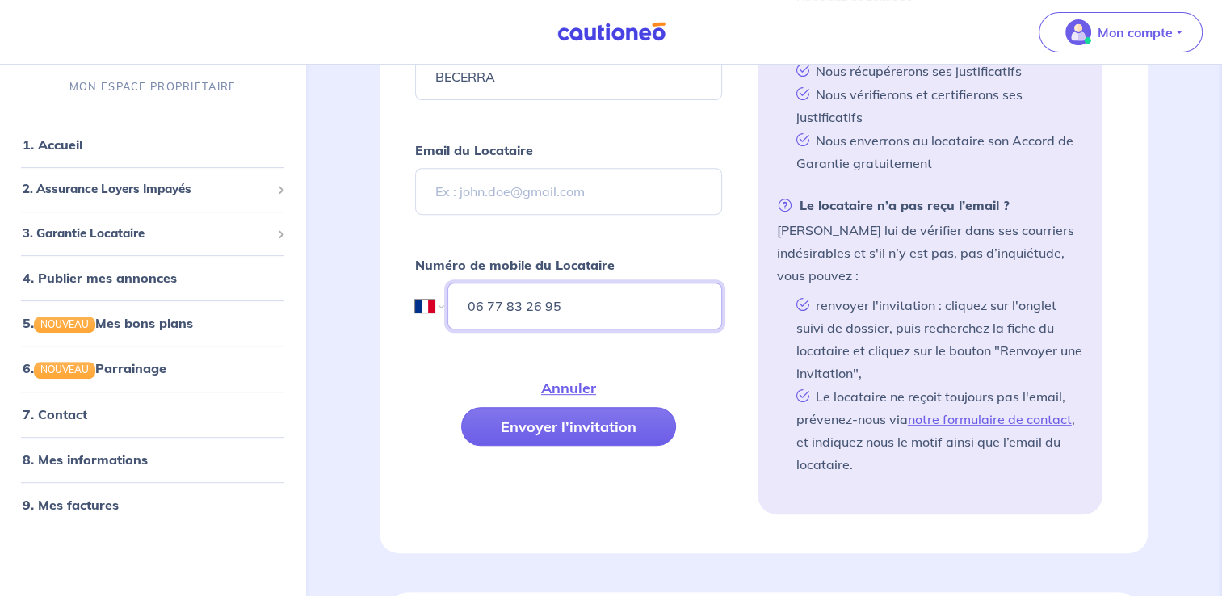
type input "06 77 83 26 95"
click at [669, 193] on input "Email du Locataire" at bounding box center [568, 191] width 306 height 47
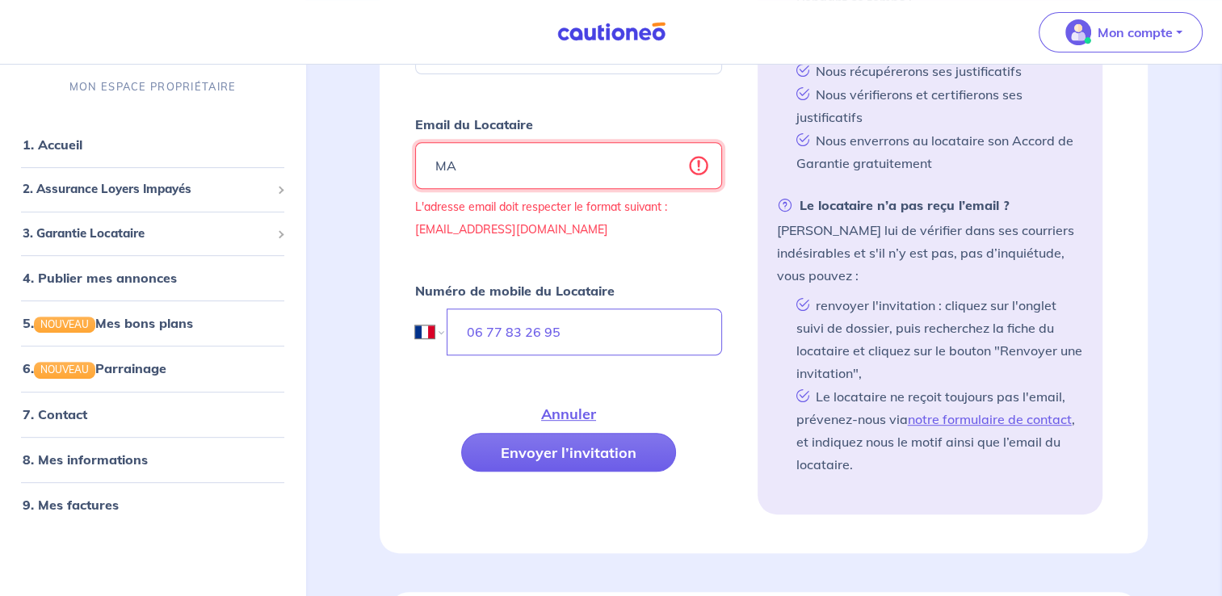
type input "M"
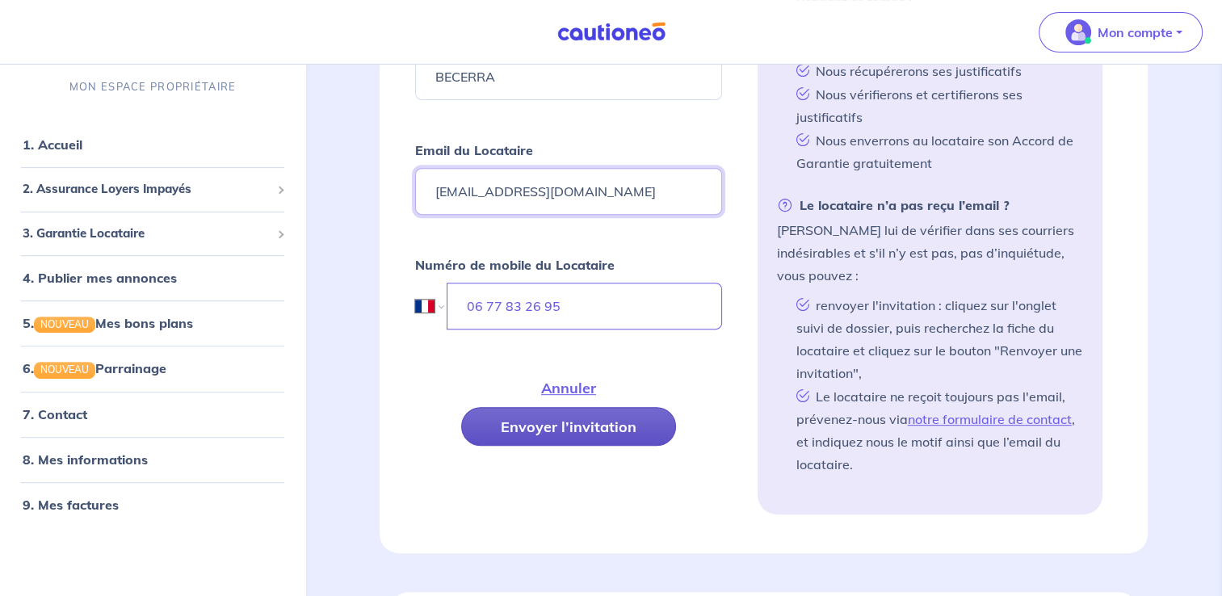
type input "mariacbecerra2005@gmail.com"
click at [617, 422] on button "Envoyer l’invitation" at bounding box center [568, 426] width 215 height 39
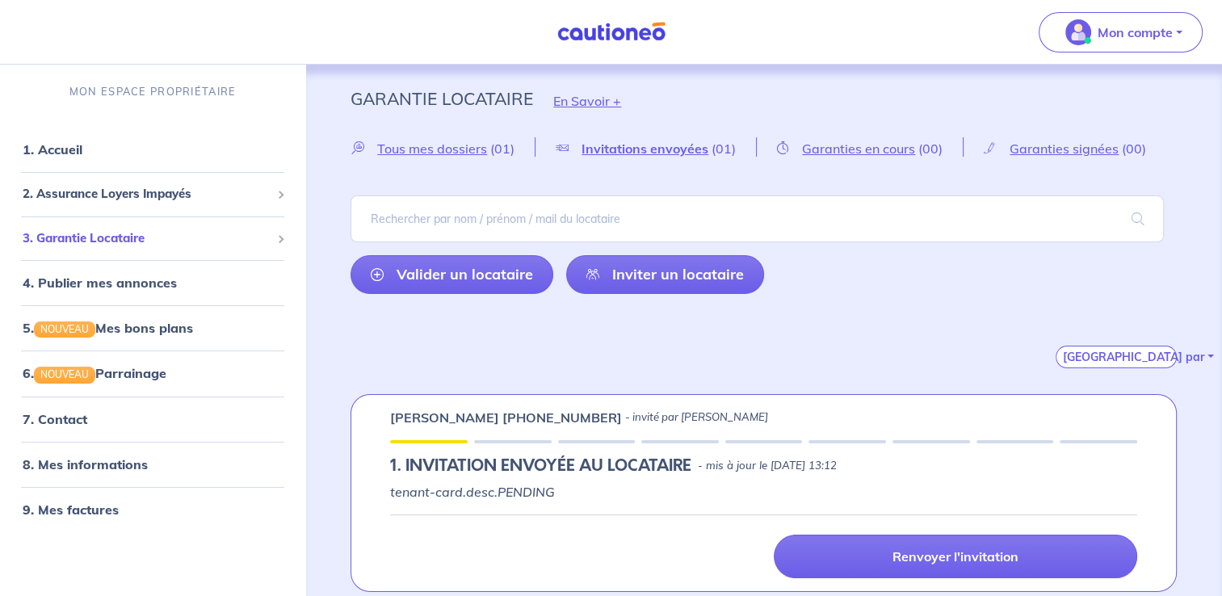
click at [246, 234] on span "3. Garantie Locataire" at bounding box center [147, 238] width 248 height 19
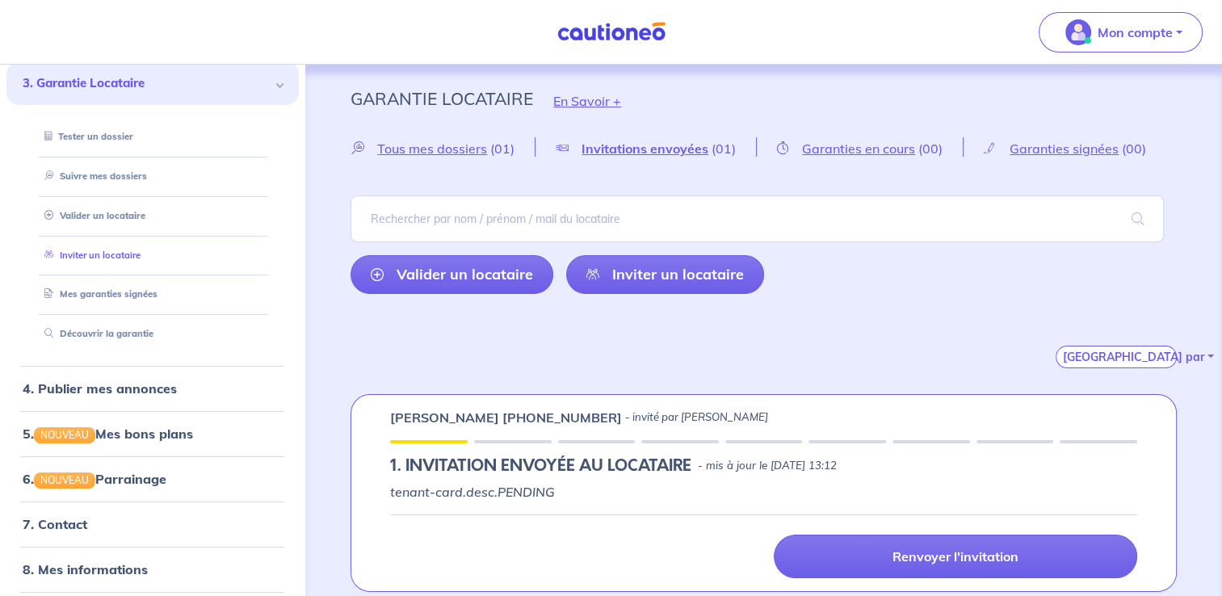
scroll to position [162, 0]
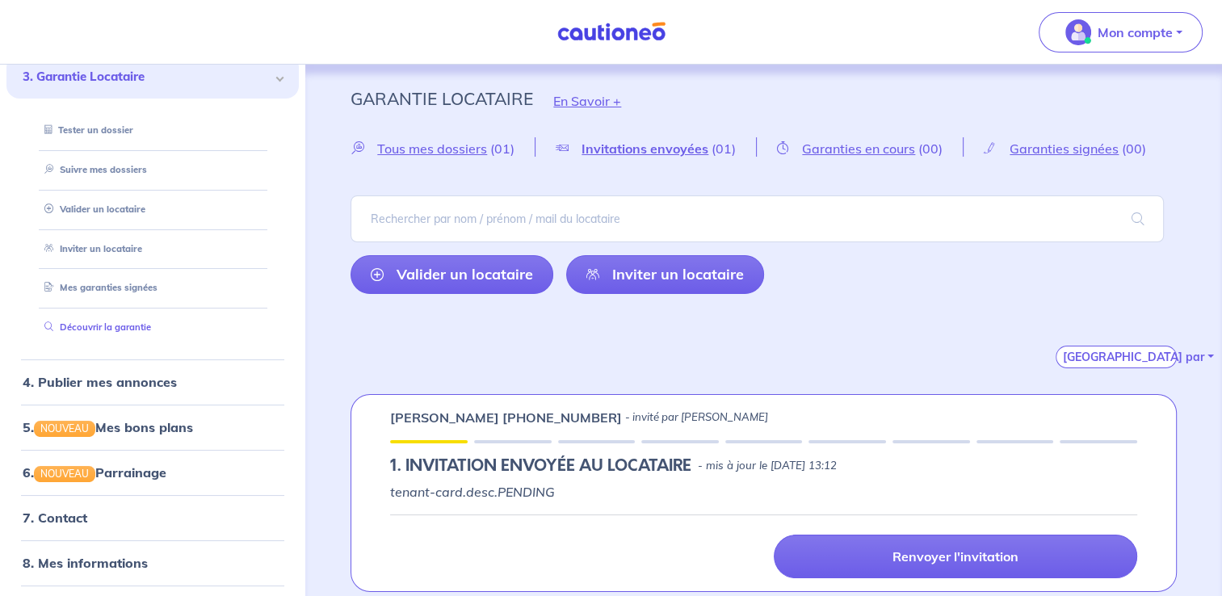
click at [145, 325] on link "Découvrir la garantie" at bounding box center [94, 326] width 113 height 11
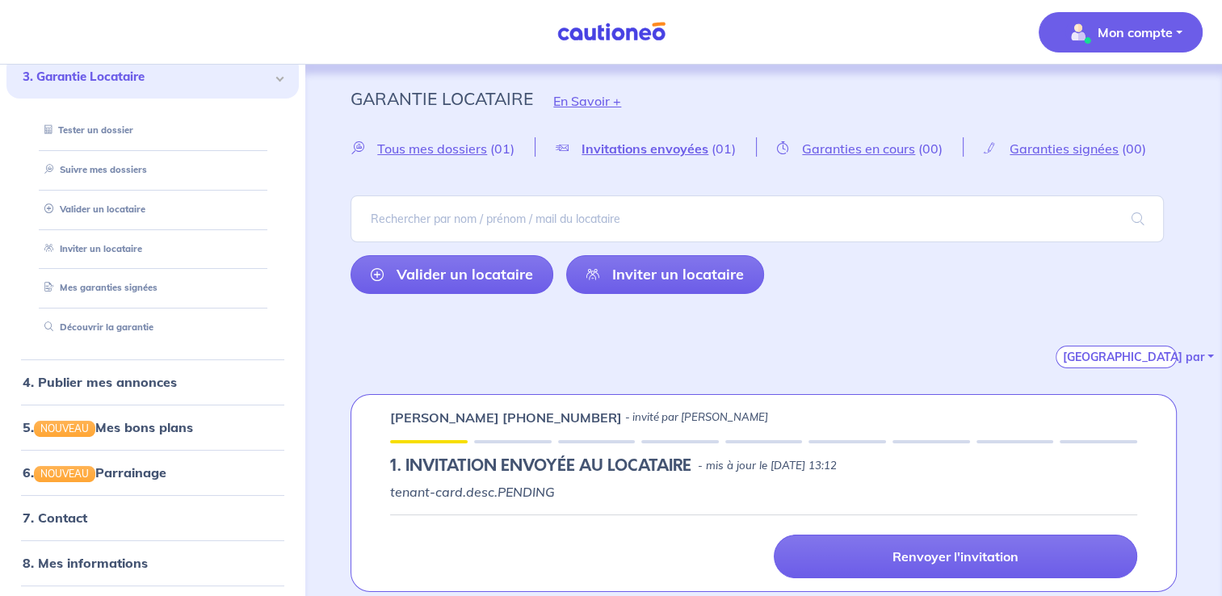
click at [1178, 27] on button "Mon compte" at bounding box center [1121, 32] width 164 height 40
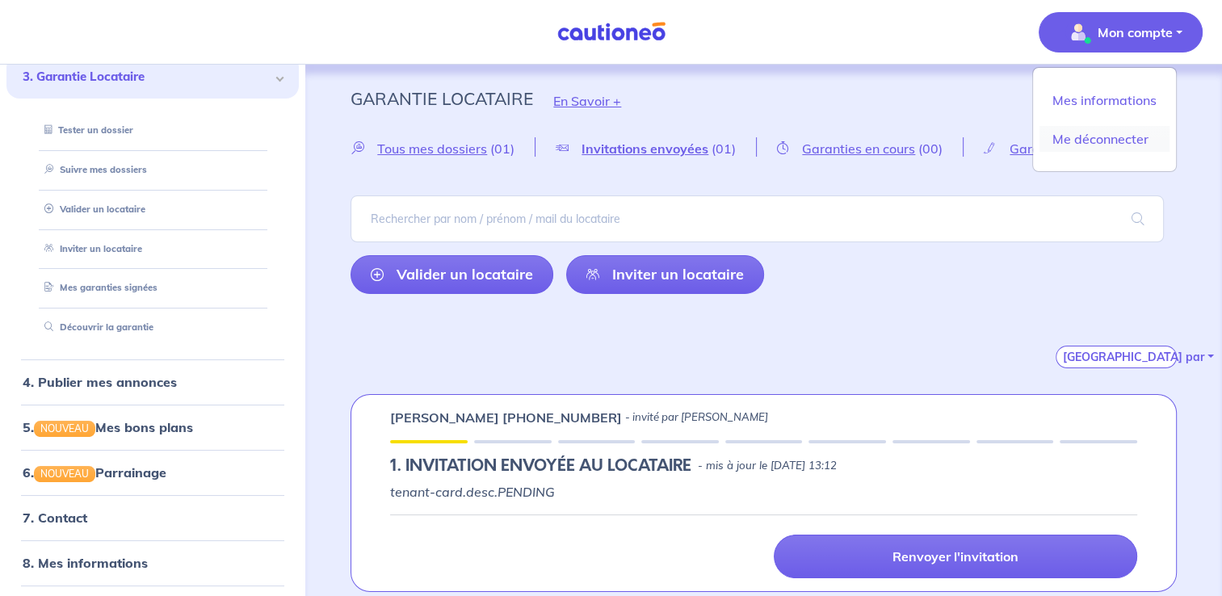
click at [1131, 137] on link "Me déconnecter" at bounding box center [1105, 139] width 130 height 26
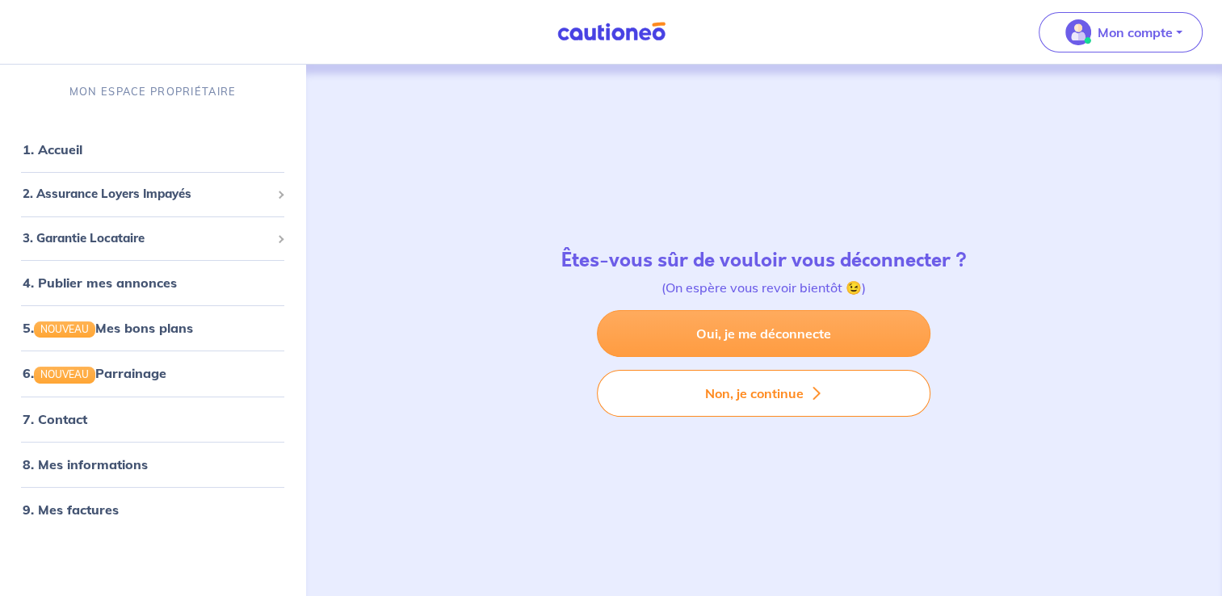
click at [847, 333] on link "Oui, je me déconnecte" at bounding box center [764, 333] width 334 height 47
